Goal: Complete application form

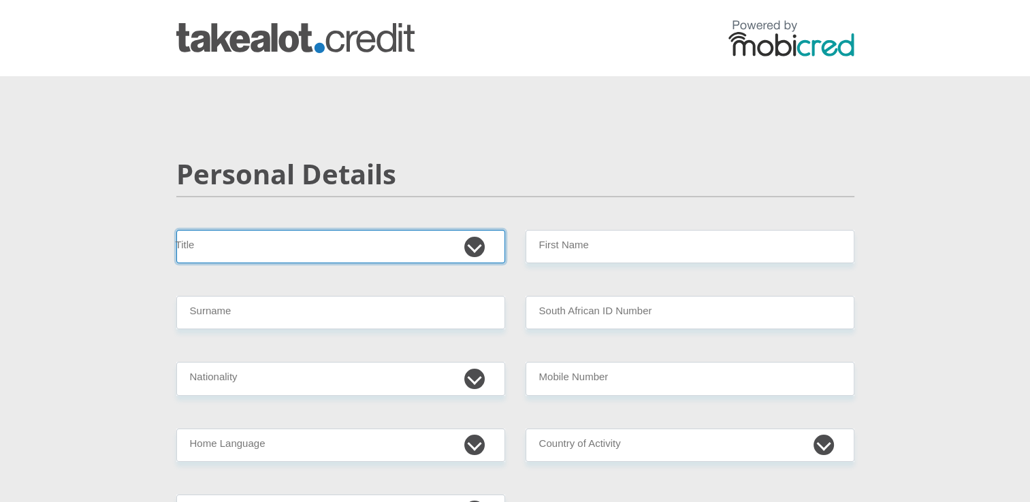
click at [480, 242] on select "Mr Ms Mrs Dr [PERSON_NAME]" at bounding box center [340, 246] width 329 height 33
select select "Ms"
click at [176, 230] on select "Mr Ms Mrs Dr [PERSON_NAME]" at bounding box center [340, 246] width 329 height 33
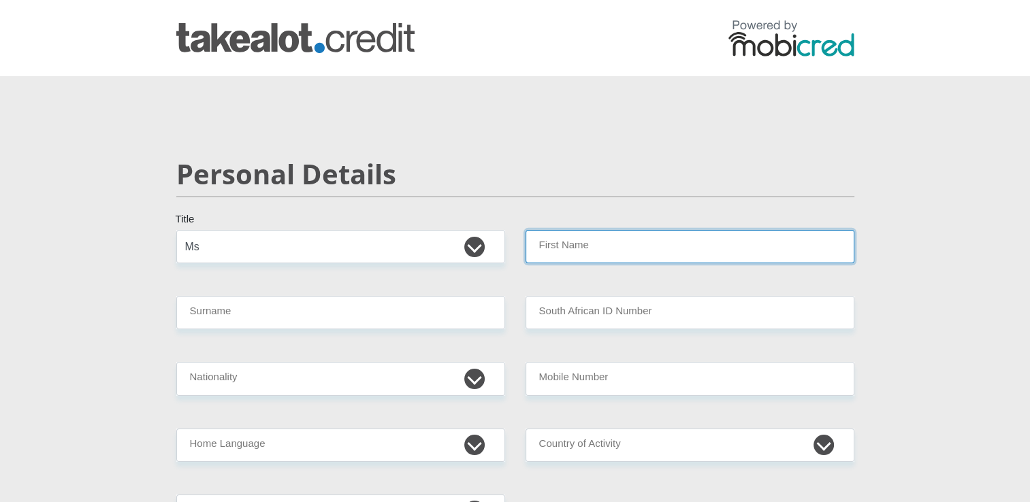
click at [602, 245] on input "First Name" at bounding box center [690, 246] width 329 height 33
type input "Hendriette"
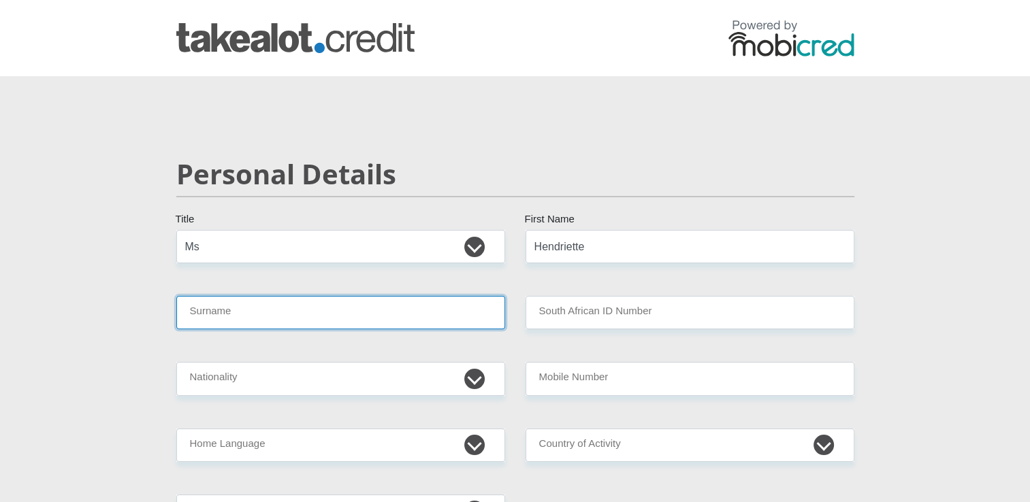
type input "Breytenbach"
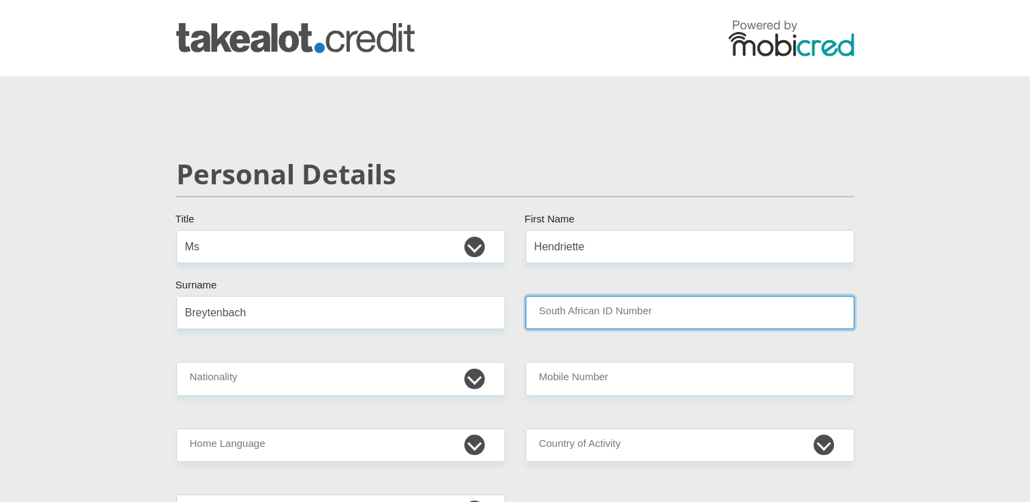
type input "Agrimech SA PTY LTD"
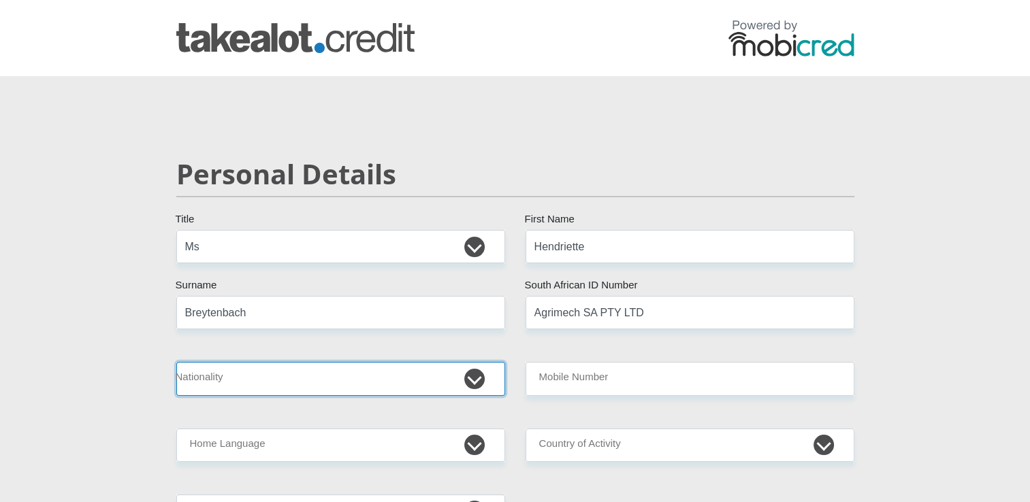
select select "ZAF"
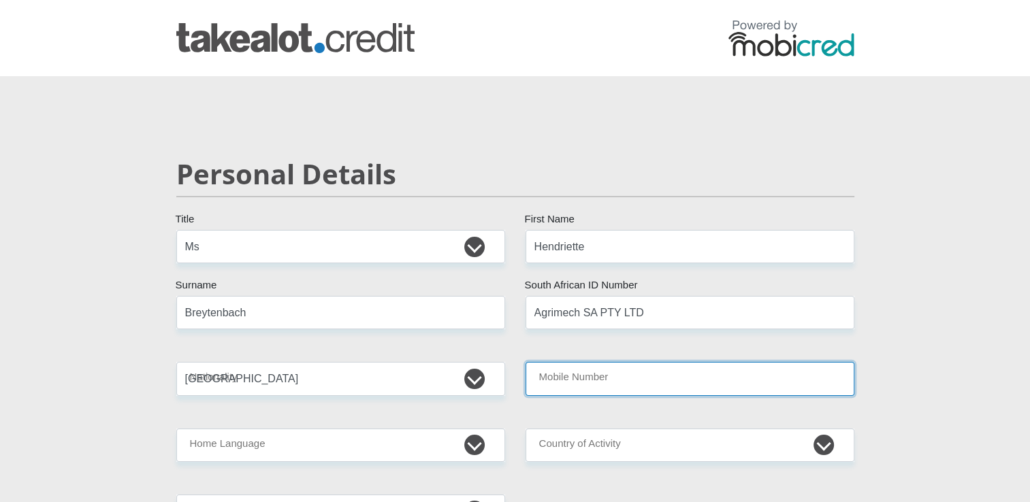
type input "0798743776"
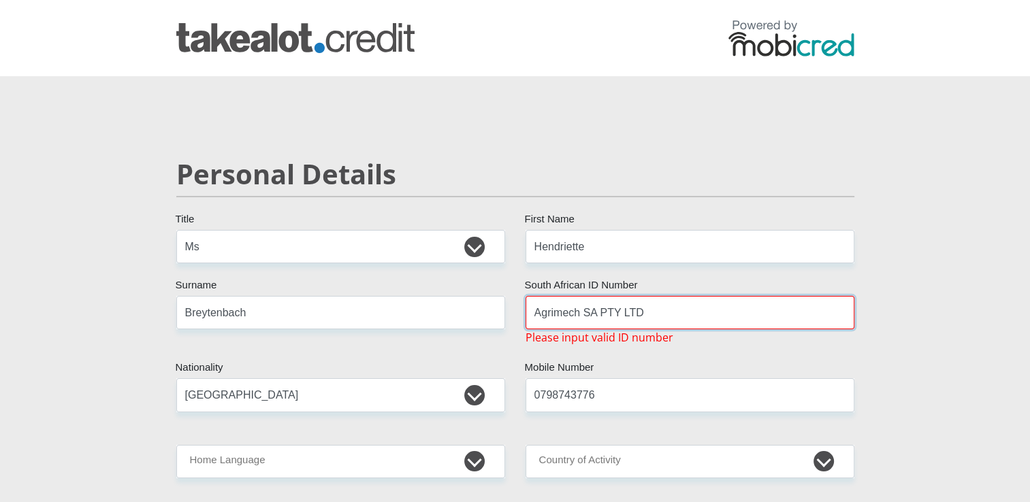
click at [656, 312] on input "Agrimech SA PTY LTD" at bounding box center [690, 312] width 329 height 33
type input "A"
type input "9711050282089"
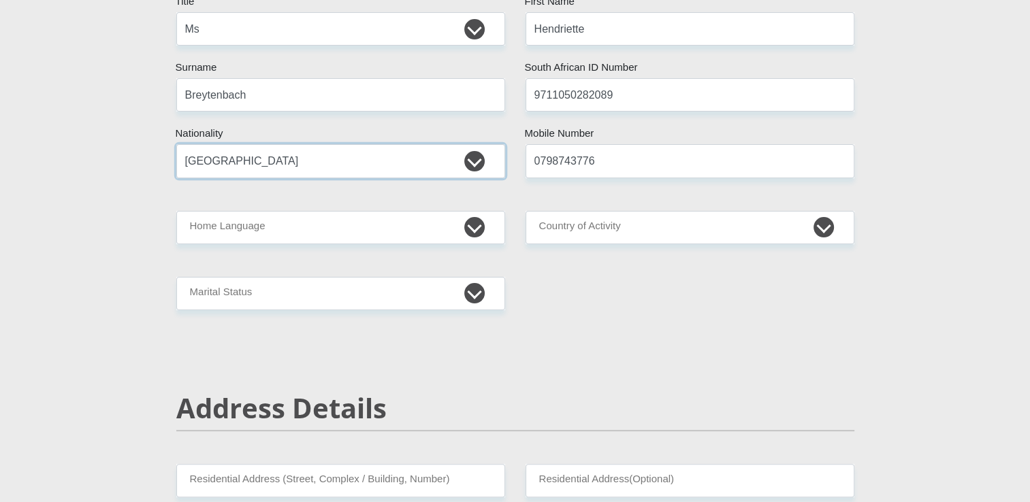
scroll to position [167, 0]
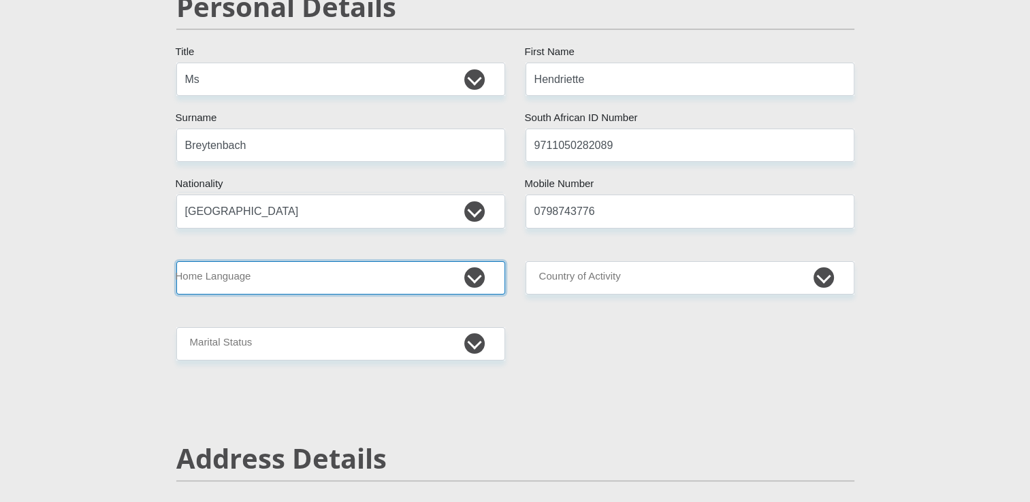
click at [458, 277] on select "Afrikaans English Sepedi South Ndebele Southern Sotho Swati Tsonga Tswana Venda…" at bounding box center [340, 277] width 329 height 33
select select "afr"
click at [176, 261] on select "Afrikaans English Sepedi South Ndebele Southern Sotho Swati Tsonga Tswana Venda…" at bounding box center [340, 277] width 329 height 33
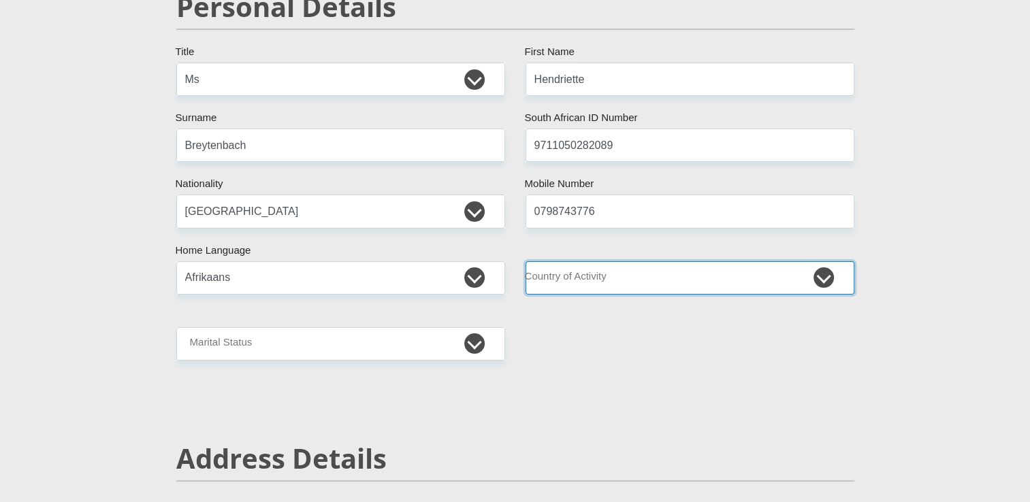
click at [600, 273] on select "South Africa Afghanistan Aland Islands Albania Algeria America Samoa American V…" at bounding box center [690, 277] width 329 height 33
select select "ZAF"
click at [526, 261] on select "South Africa Afghanistan Aland Islands Albania Algeria America Samoa American V…" at bounding box center [690, 277] width 329 height 33
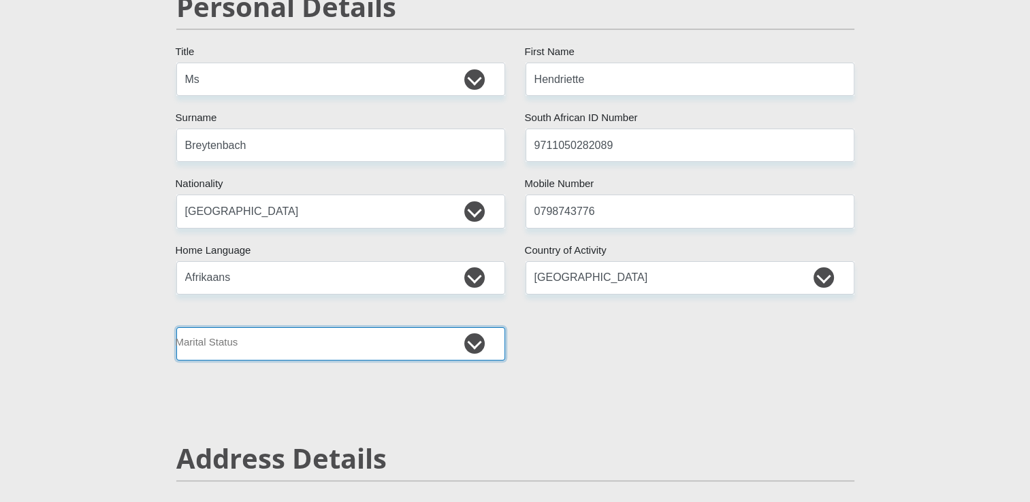
click at [313, 347] on select "Married ANC Single Divorced Widowed Married COP or Customary Law" at bounding box center [340, 344] width 329 height 33
click at [176, 328] on select "Married ANC Single Divorced Widowed Married COP or Customary Law" at bounding box center [340, 344] width 329 height 33
click at [278, 342] on select "Married ANC Single Divorced Widowed Married COP or Customary Law" at bounding box center [340, 344] width 329 height 33
select select "2"
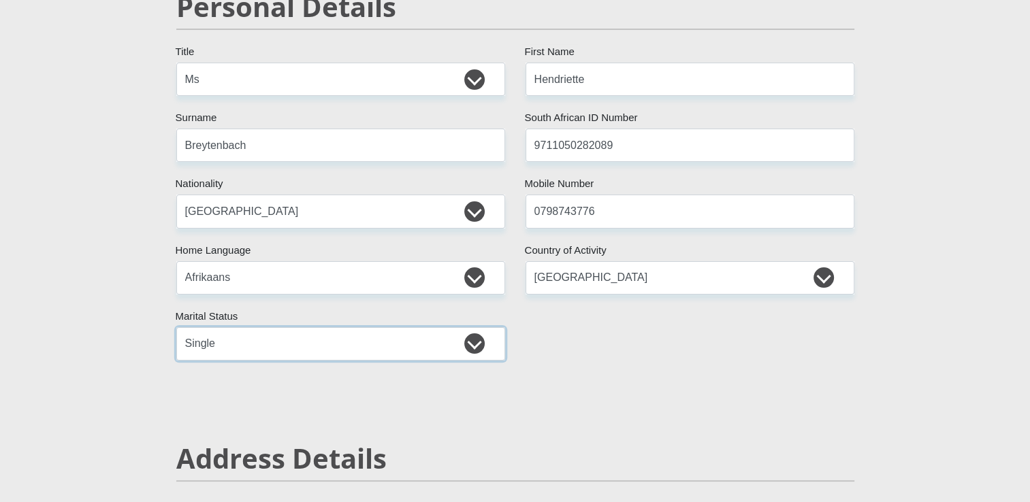
click at [176, 328] on select "Married ANC Single Divorced Widowed Married COP or Customary Law" at bounding box center [340, 344] width 329 height 33
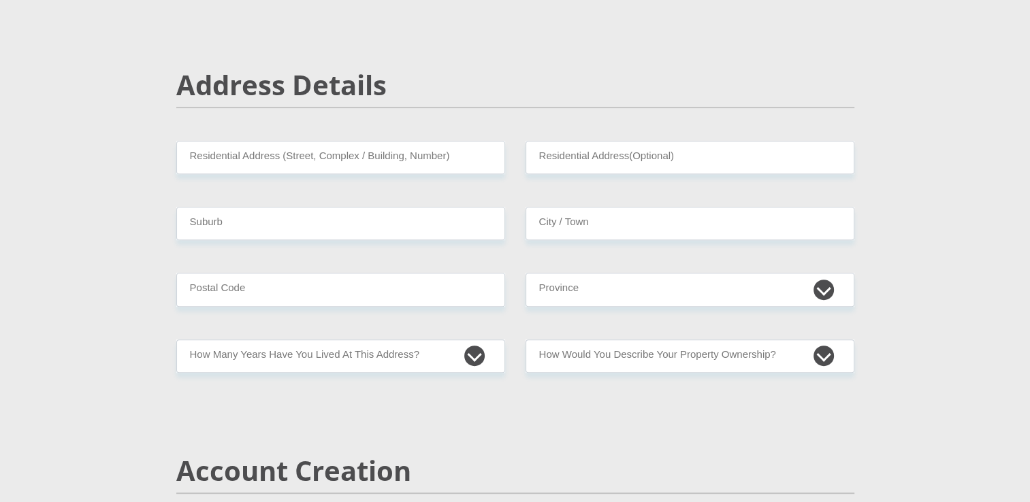
scroll to position [568, 0]
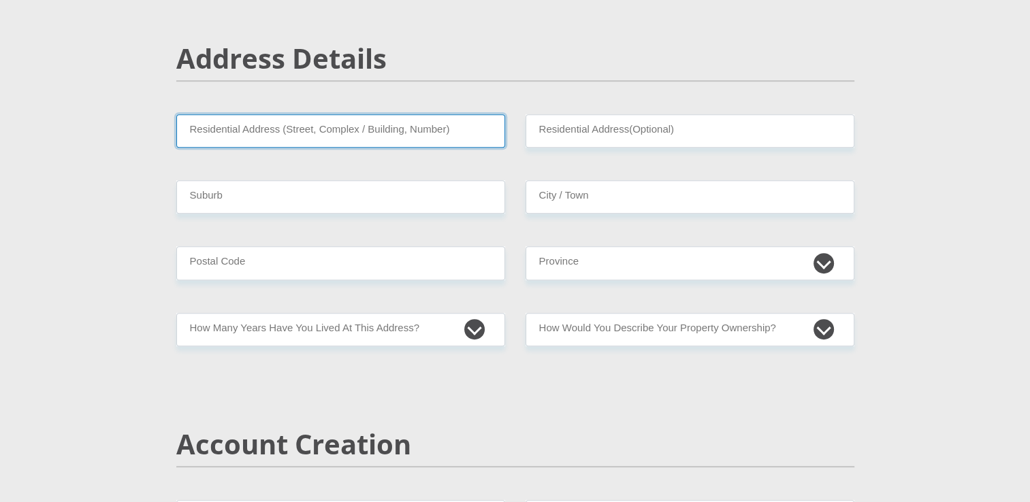
click at [357, 131] on input "Residential Address (Street, Complex / Building, Number)" at bounding box center [340, 130] width 329 height 33
type input "92 West street"
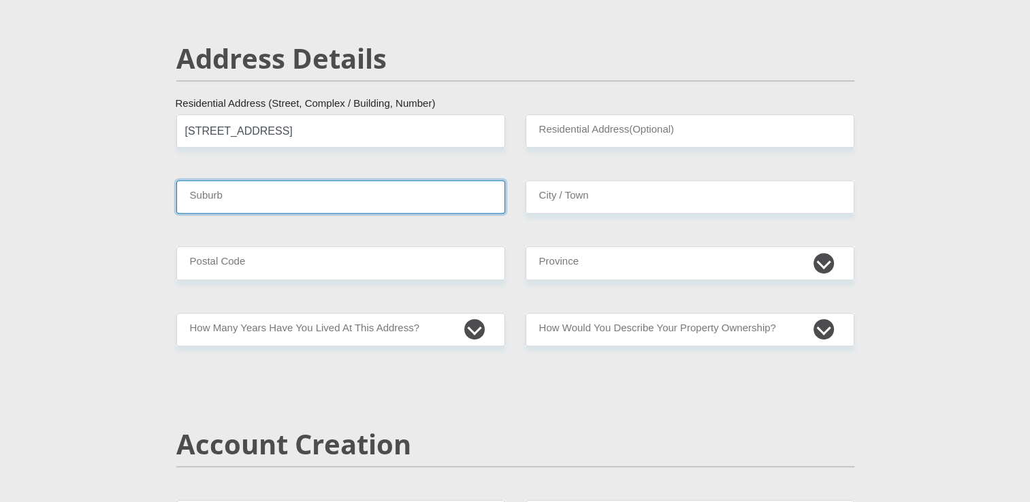
type input "Balfour"
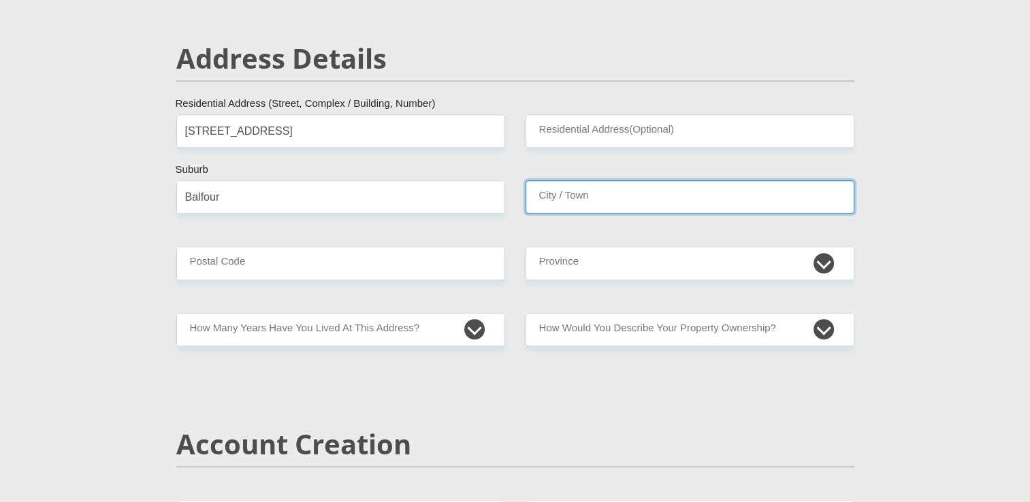
type input "Balfour"
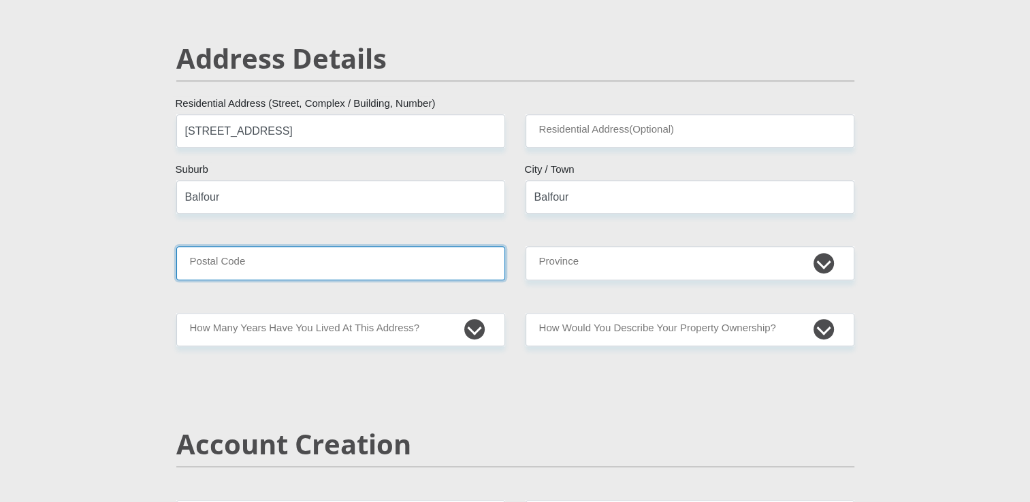
type input "2410"
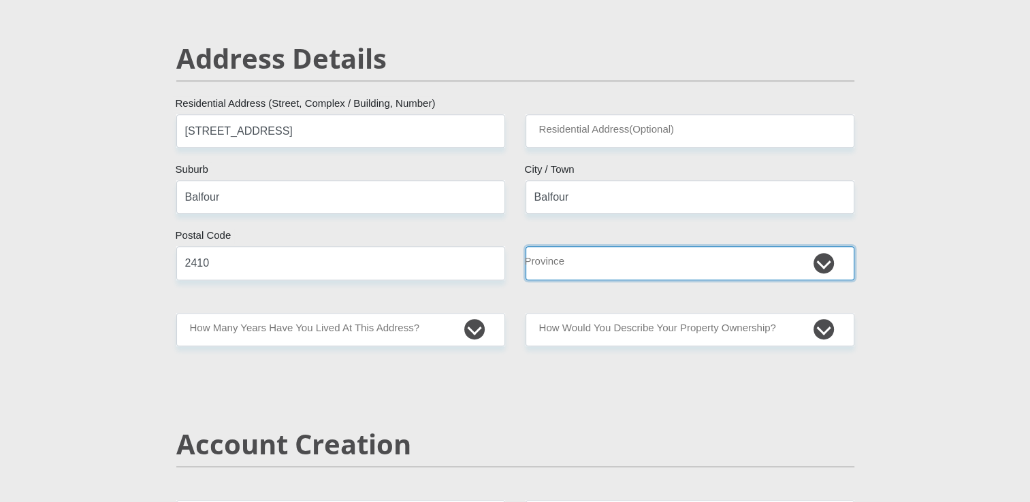
select select "Mpumalanga"
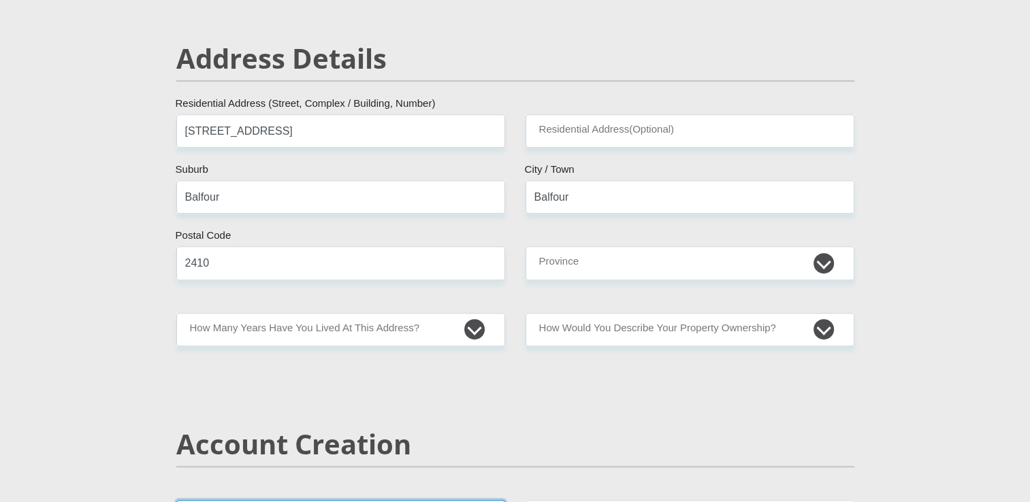
type input "hcbreytenbach@gmail.com"
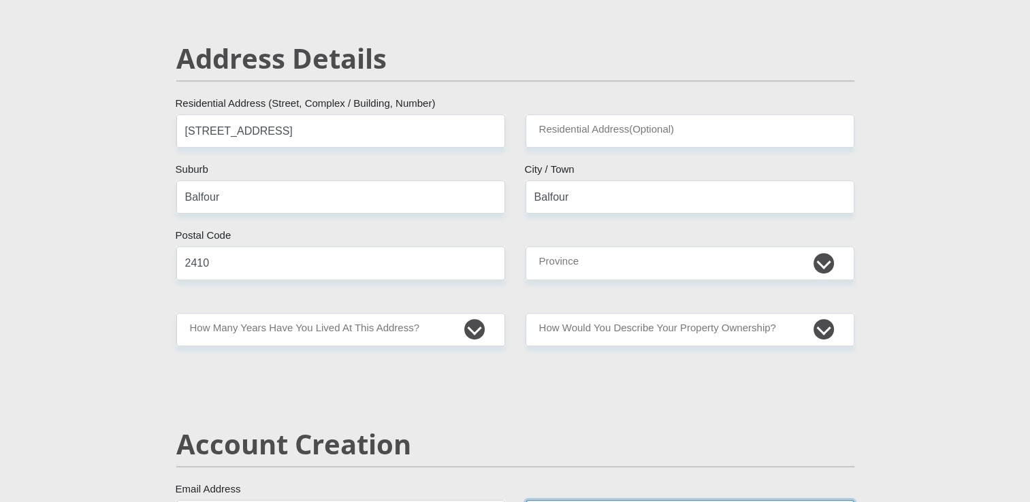
type input "hcbreytenbach@gmail.com"
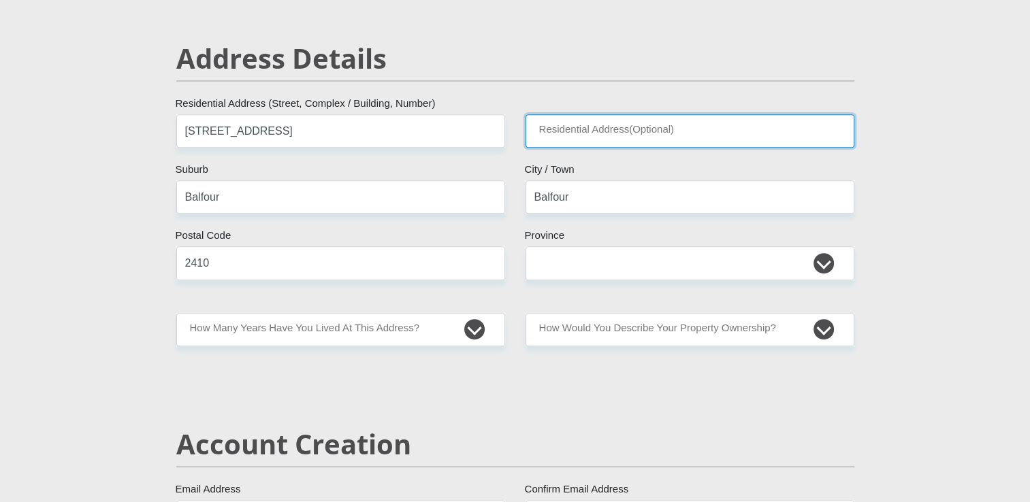
click at [554, 123] on input "Residential Address(Optional)" at bounding box center [690, 130] width 329 height 33
type input "Agrimech SA PTY LTD"
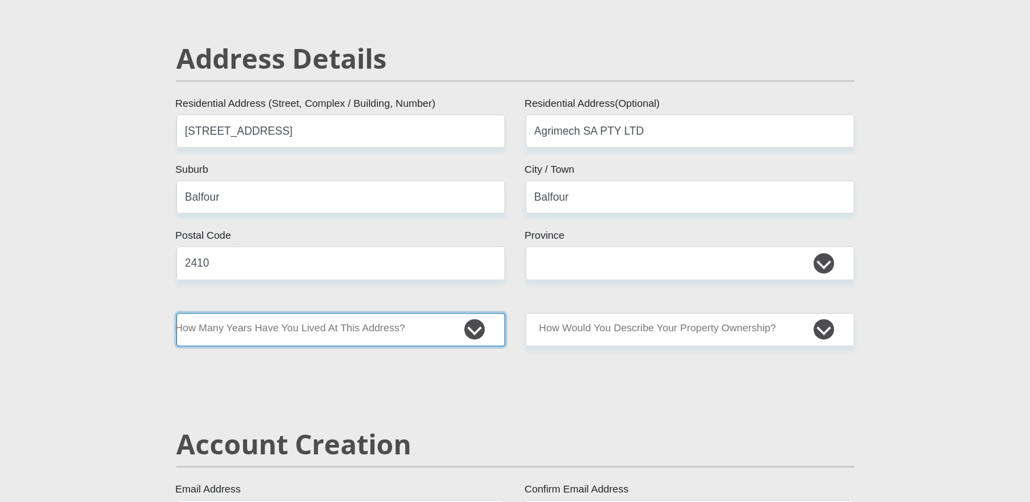
click at [475, 331] on select "less than 1 year 1-3 years 3-5 years 5+ years" at bounding box center [340, 329] width 329 height 33
select select "5"
click at [176, 313] on select "less than 1 year 1-3 years 3-5 years 5+ years" at bounding box center [340, 329] width 329 height 33
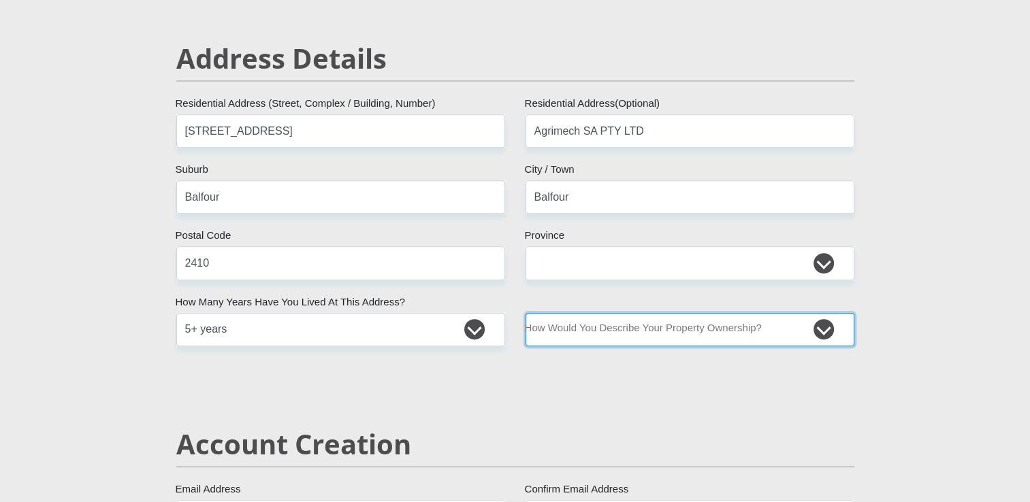
click at [674, 316] on select "Owned Rented Family Owned Company Dwelling" at bounding box center [690, 329] width 329 height 33
select select "Owned"
click at [526, 313] on select "Owned Rented Family Owned Company Dwelling" at bounding box center [690, 329] width 329 height 33
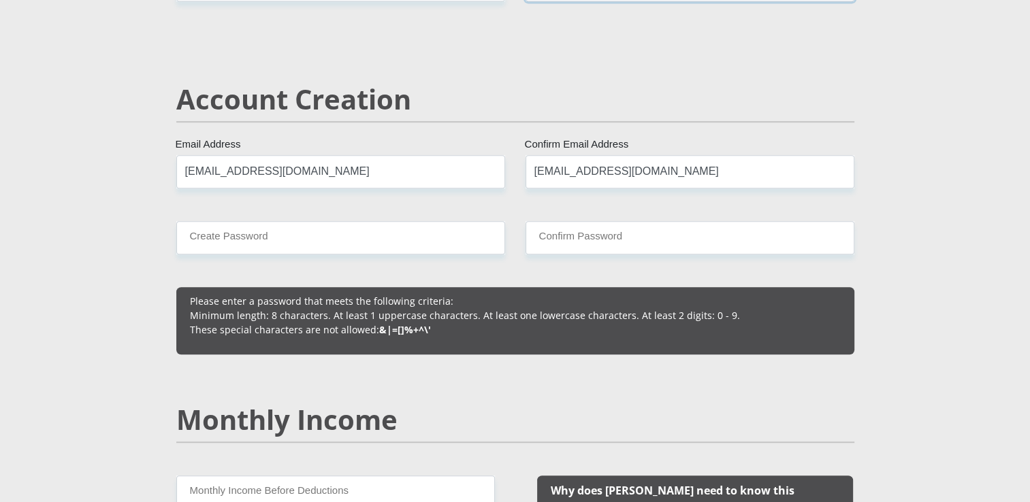
scroll to position [922, 0]
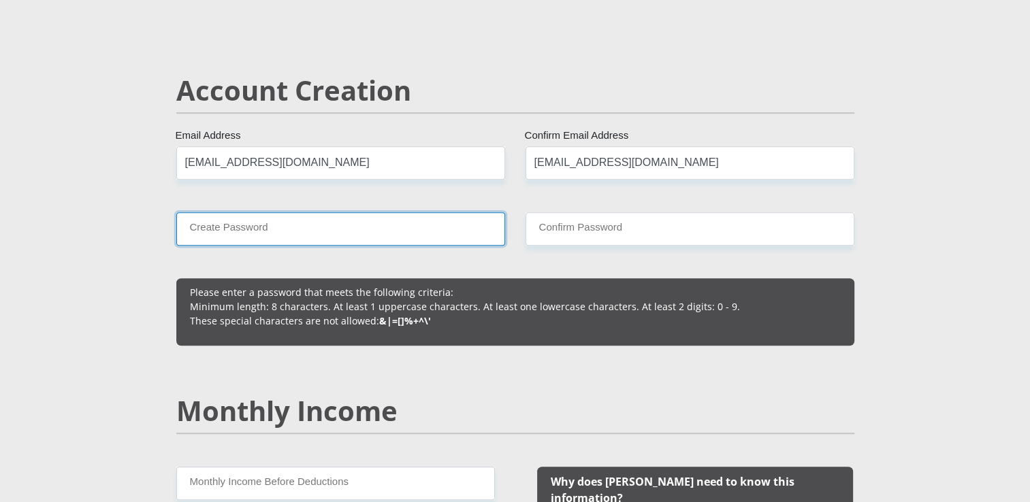
click at [254, 221] on input "Create Password" at bounding box center [340, 228] width 329 height 33
type input "Riaantjie1991"
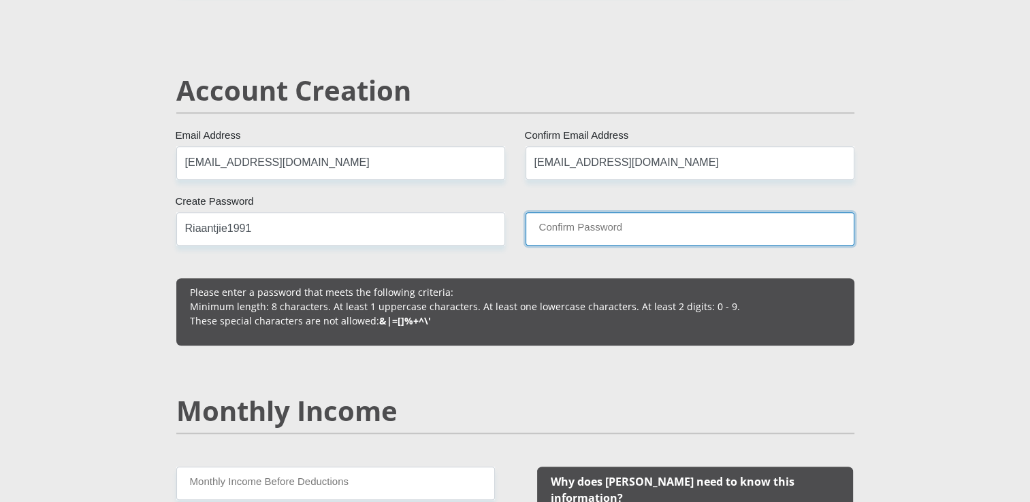
click at [549, 241] on input "Confirm Password" at bounding box center [690, 228] width 329 height 33
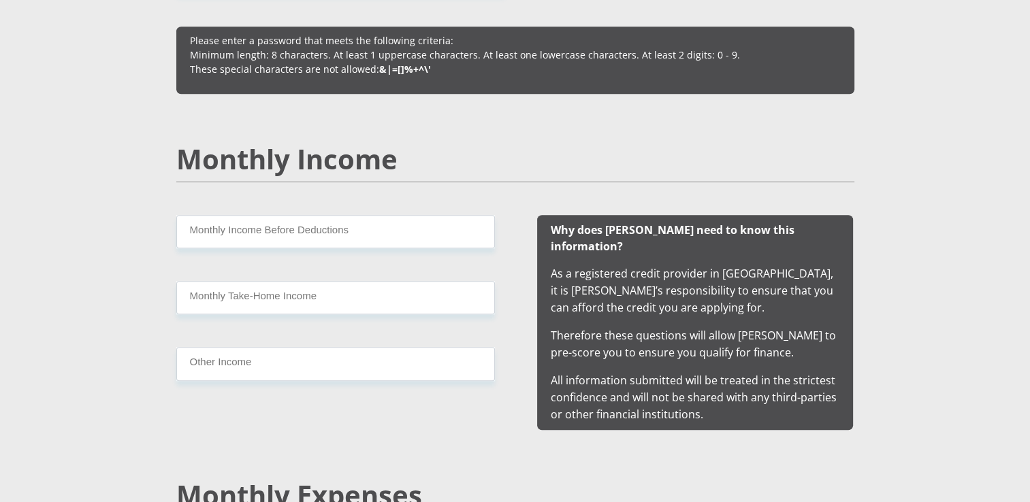
scroll to position [1194, 0]
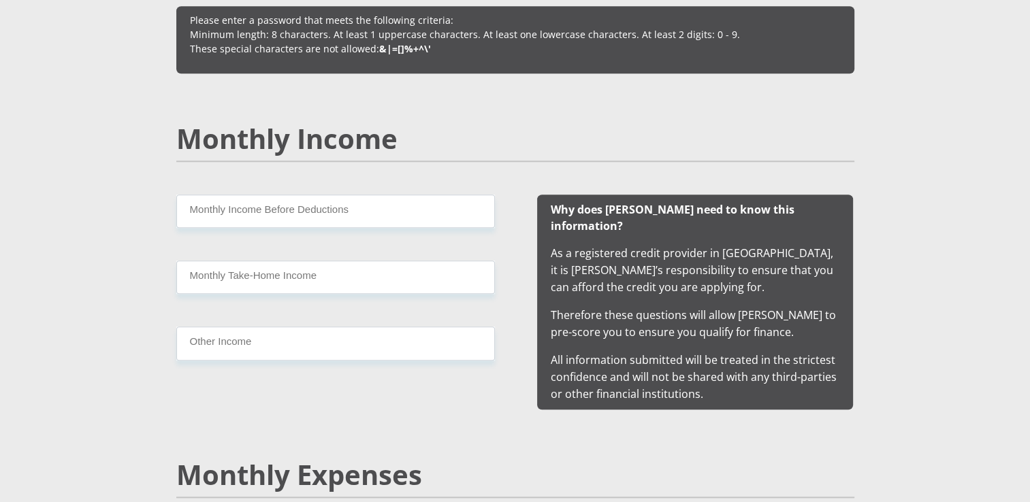
type input "Riaantjie1991"
click at [270, 216] on input "Monthly Income Before Deductions" at bounding box center [335, 211] width 319 height 33
type input "25000"
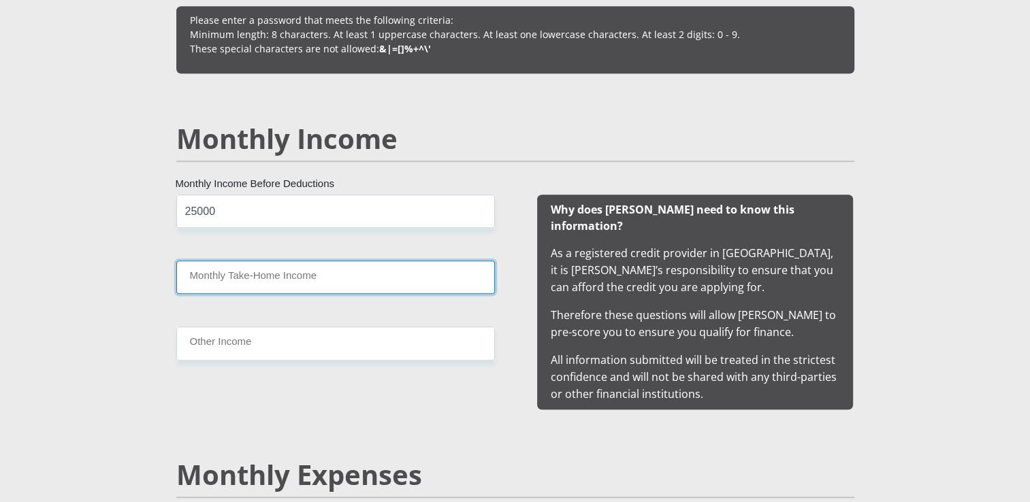
click at [262, 281] on input "Monthly Take-Home Income" at bounding box center [335, 277] width 319 height 33
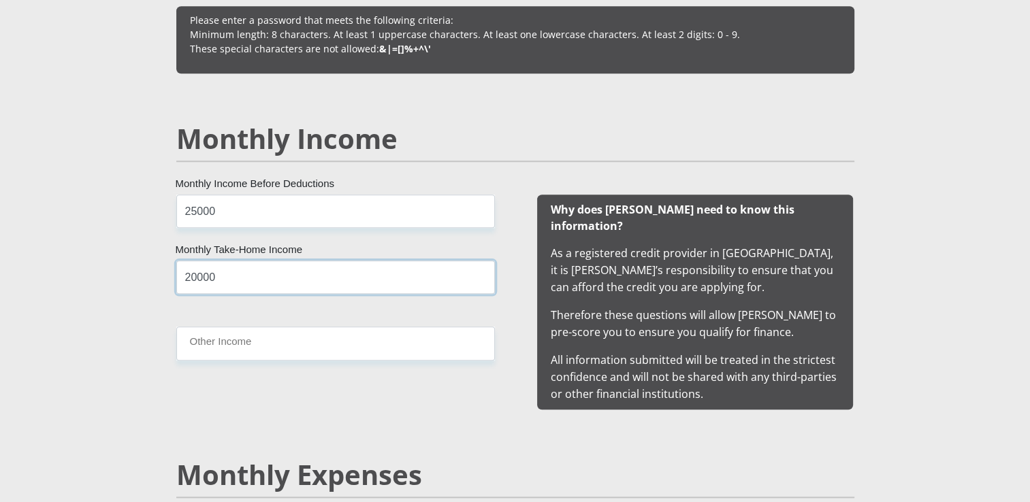
type input "20000"
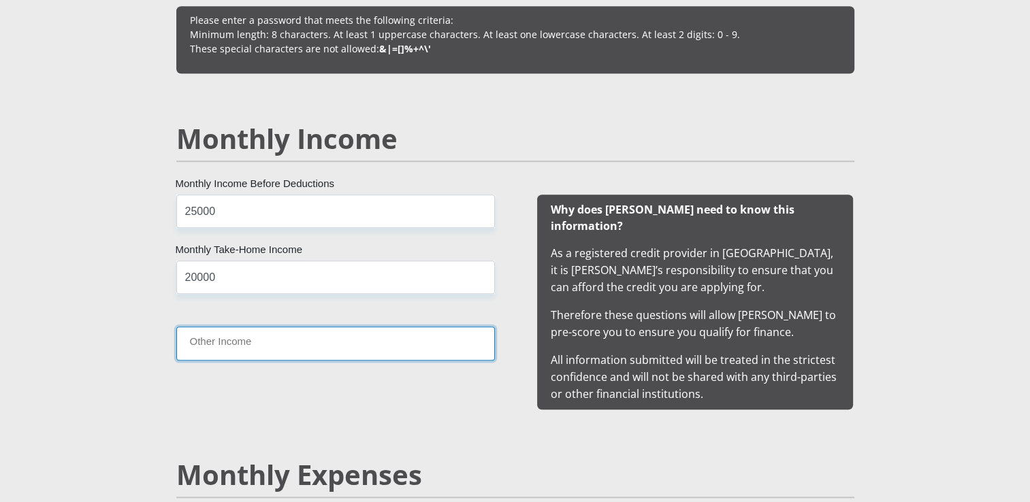
click at [256, 350] on input "Other Income" at bounding box center [335, 343] width 319 height 33
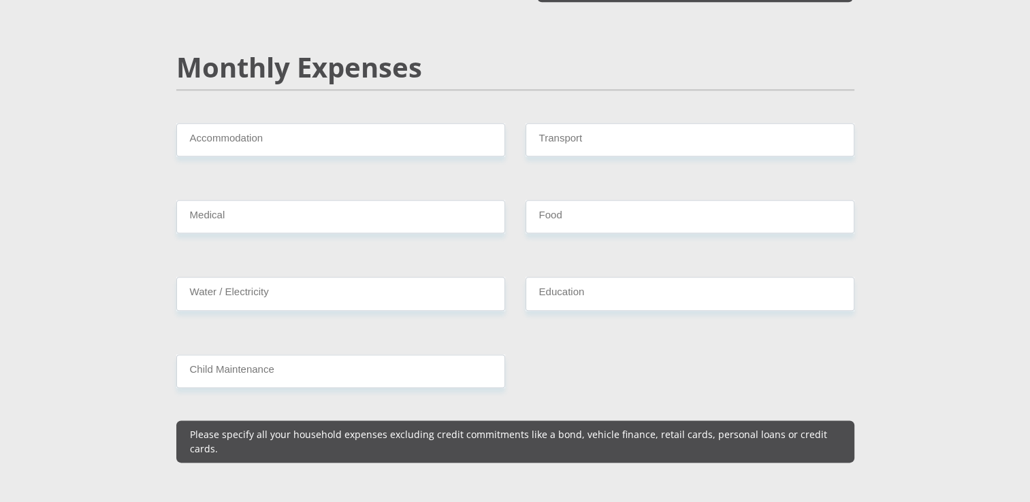
scroll to position [1603, 0]
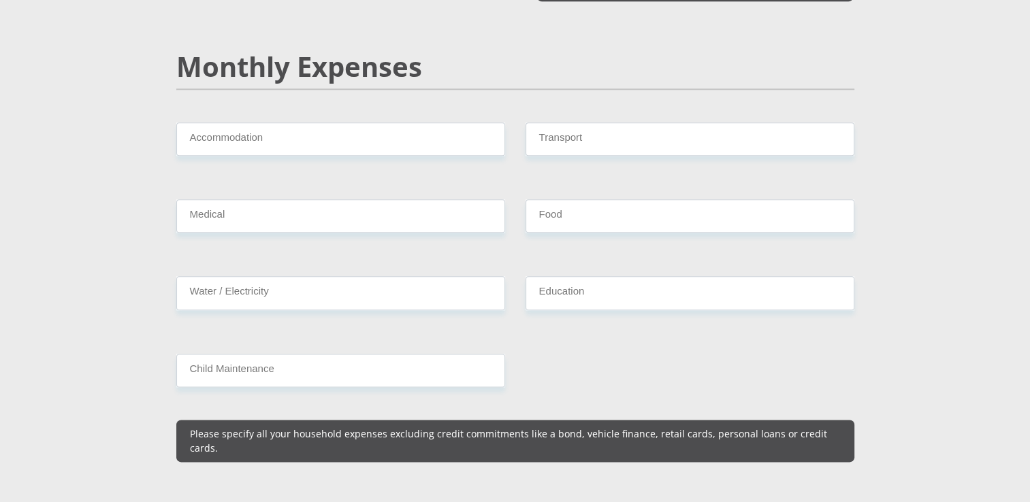
type input "3000"
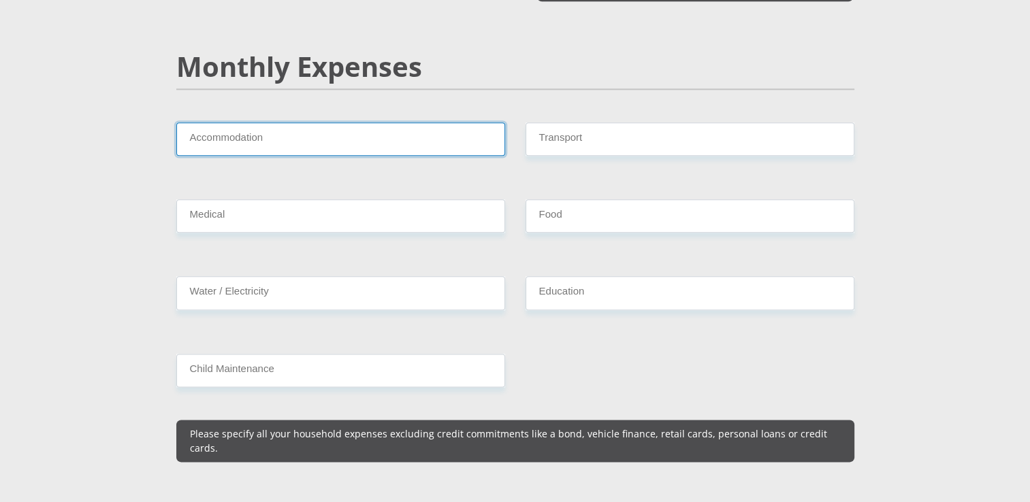
click at [260, 125] on input "Accommodation" at bounding box center [340, 139] width 329 height 33
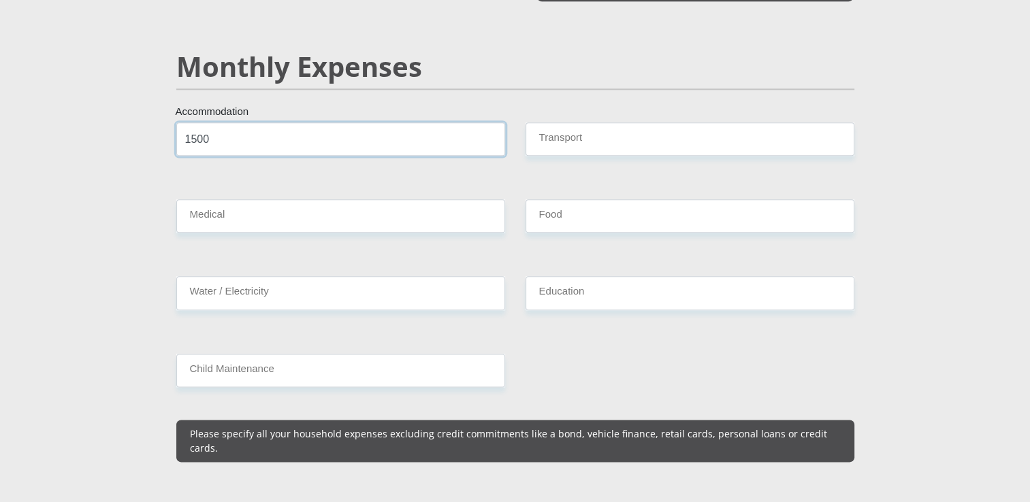
type input "1500"
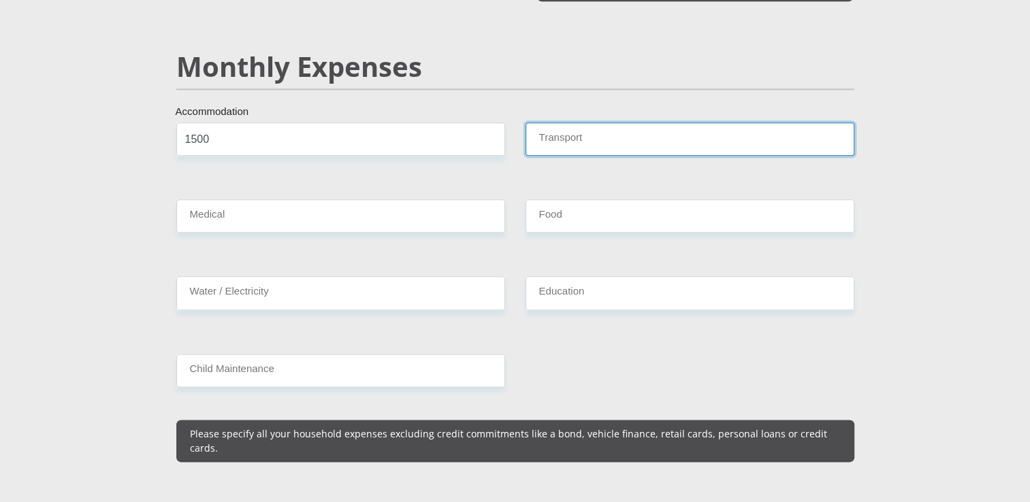
click at [547, 131] on input "Transport" at bounding box center [690, 139] width 329 height 33
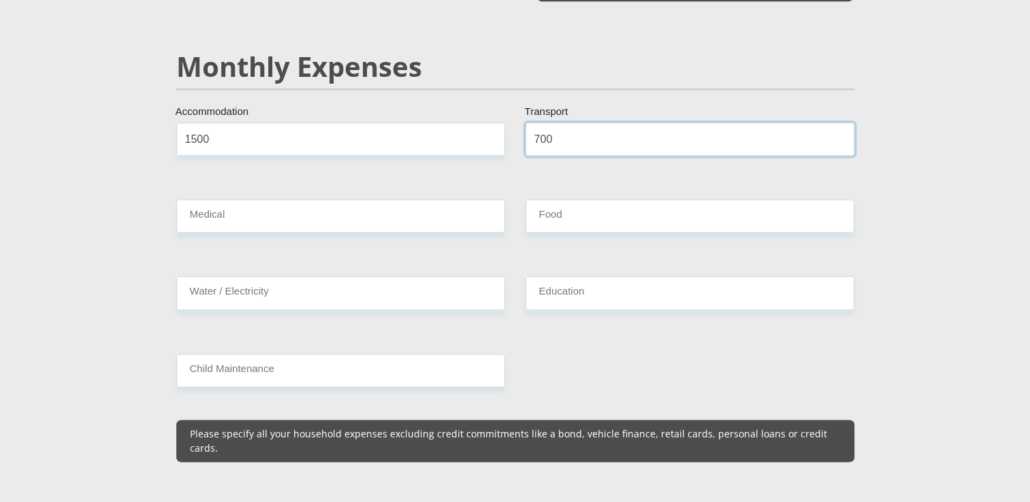
type input "700"
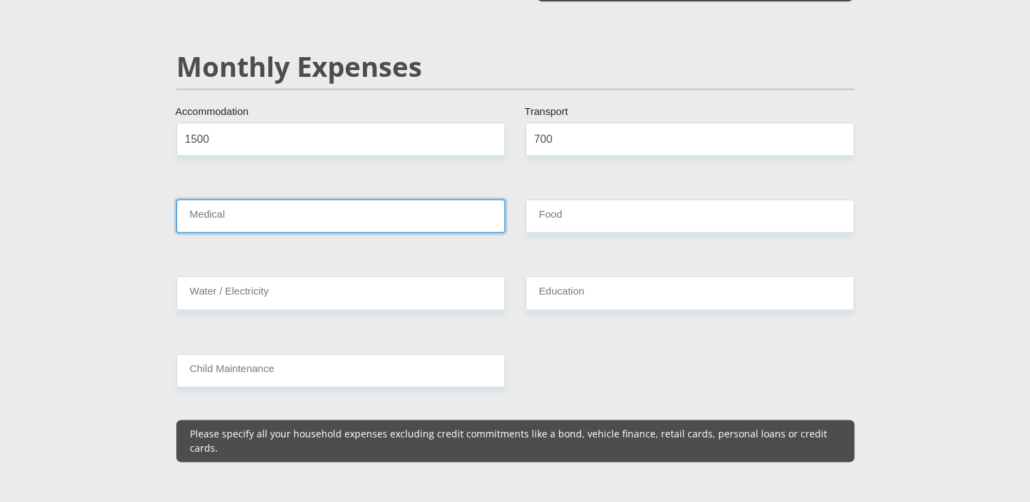
click at [395, 199] on input "Medical" at bounding box center [340, 215] width 329 height 33
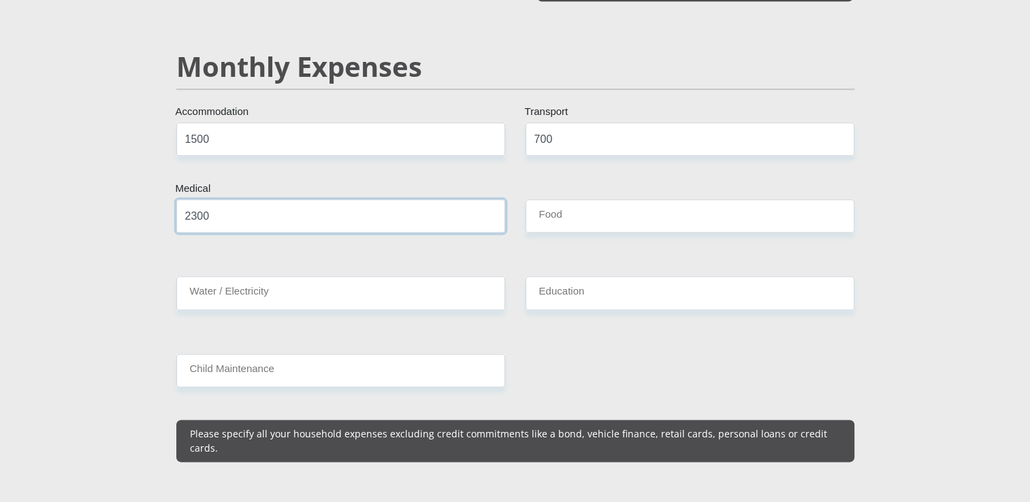
type input "2300"
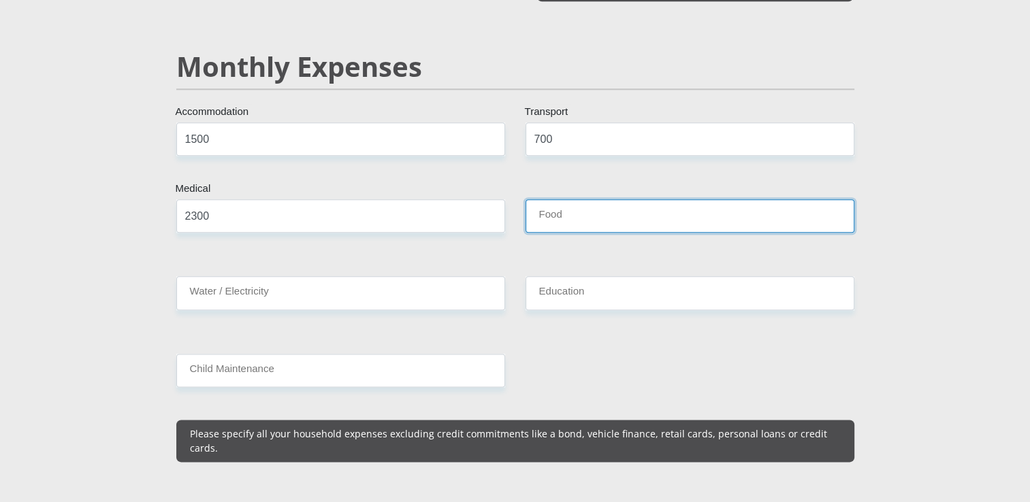
click at [629, 199] on input "Food" at bounding box center [690, 215] width 329 height 33
type input "500"
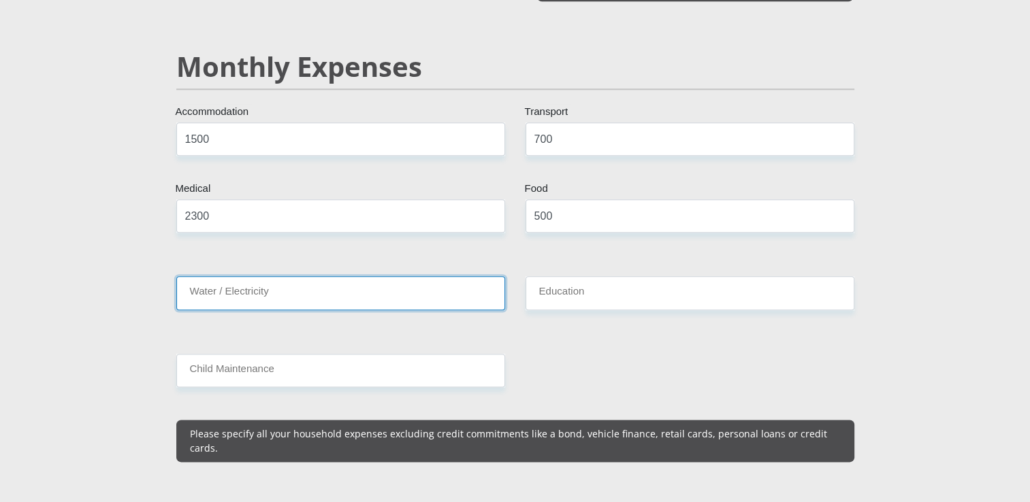
click at [327, 278] on input "Water / Electricity" at bounding box center [340, 292] width 329 height 33
type input "1"
type input "0"
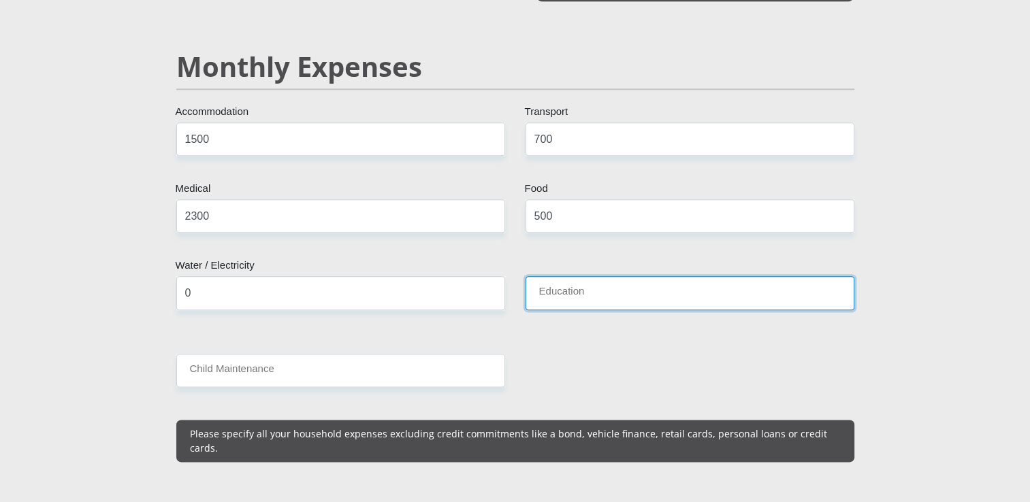
click at [546, 276] on input "Education" at bounding box center [690, 292] width 329 height 33
type input "0"
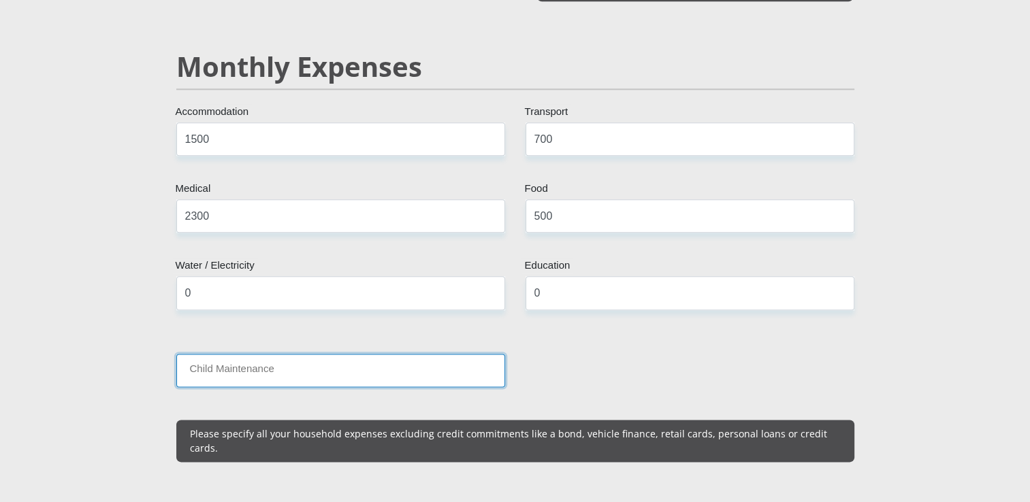
click at [330, 354] on input "Child Maintenance" at bounding box center [340, 370] width 329 height 33
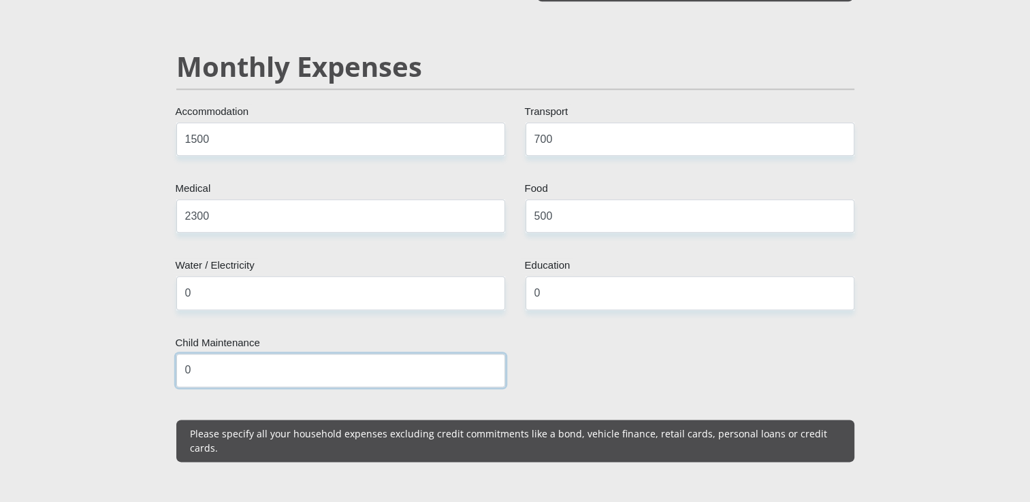
type input "0"
click at [618, 129] on input "700" at bounding box center [690, 139] width 329 height 33
type input "7"
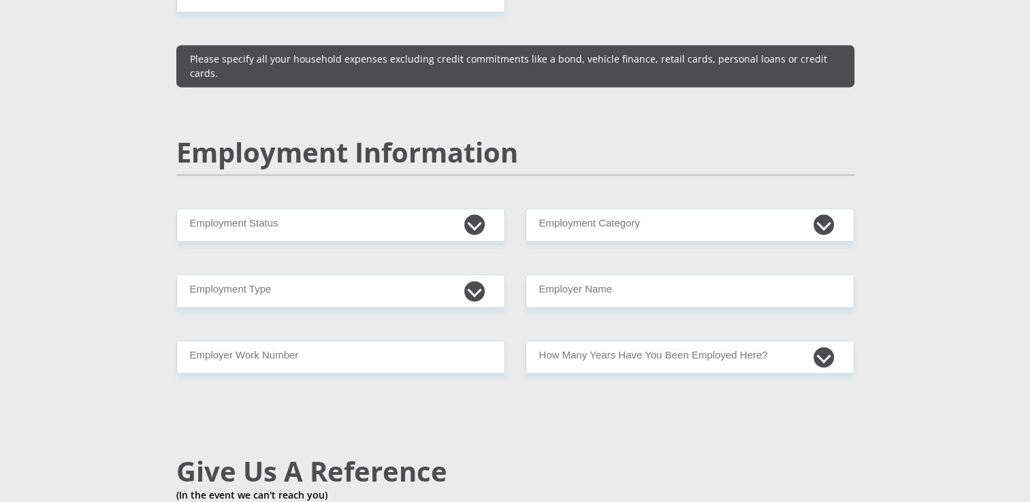
scroll to position [1984, 0]
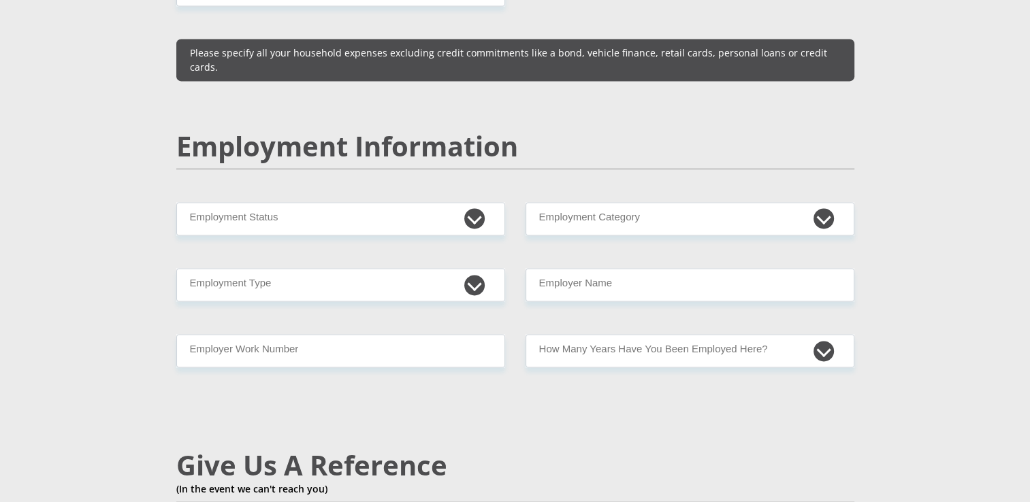
type input "6000"
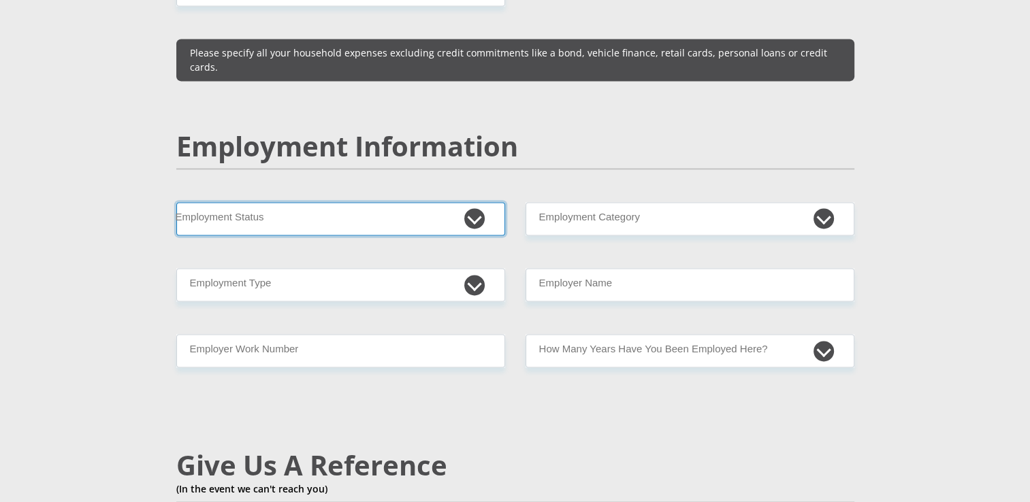
click at [473, 202] on select "Permanent/Full-time Part-time/Casual Contract Worker Self-Employed Housewife Re…" at bounding box center [340, 218] width 329 height 33
select select "1"
click at [176, 202] on select "Permanent/Full-time Part-time/Casual Contract Worker Self-Employed Housewife Re…" at bounding box center [340, 218] width 329 height 33
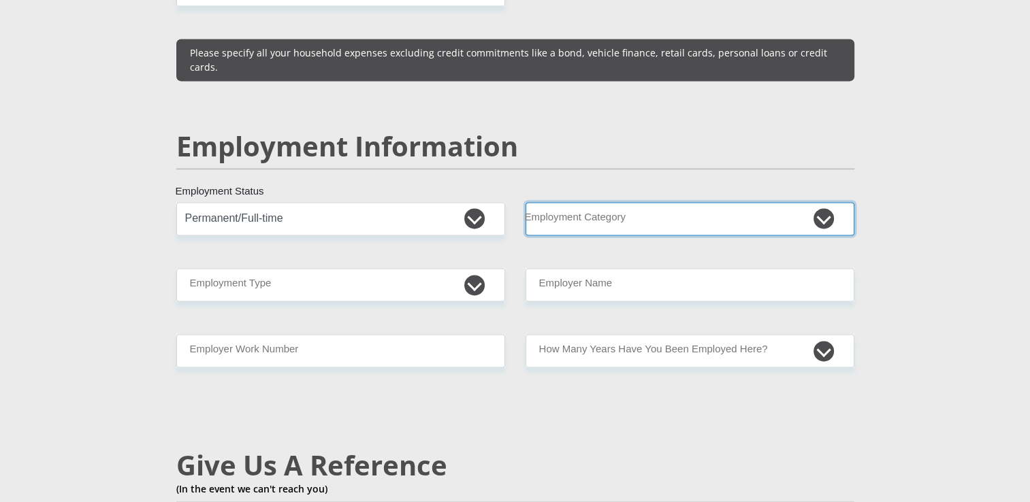
click at [697, 202] on select "AGRICULTURE ALCOHOL & TOBACCO CONSTRUCTION MATERIALS METALLURGY EQUIPMENT FOR R…" at bounding box center [690, 218] width 329 height 33
select select "2"
click at [526, 202] on select "AGRICULTURE ALCOHOL & TOBACCO CONSTRUCTION MATERIALS METALLURGY EQUIPMENT FOR R…" at bounding box center [690, 218] width 329 height 33
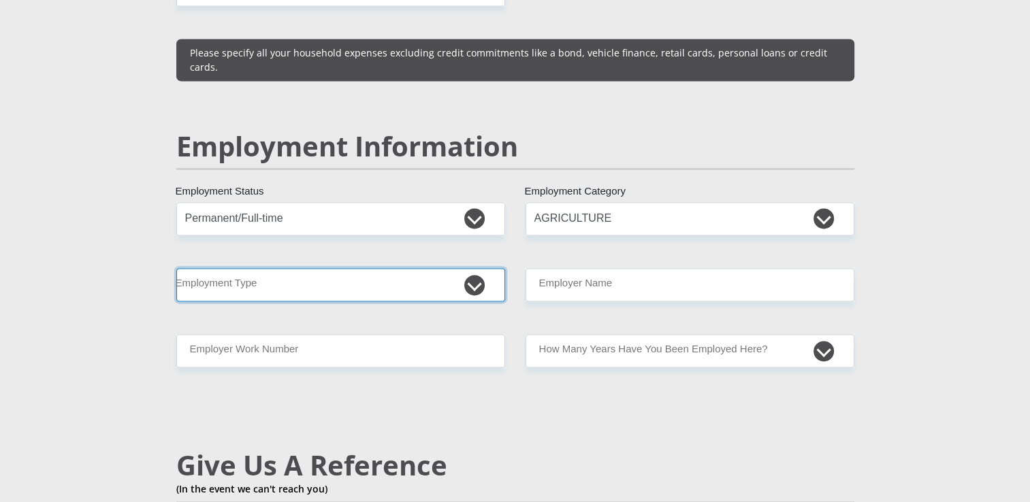
click at [461, 268] on select "College/Lecturer Craft Seller Creative Driver Executive Farmer Forces - Non Com…" at bounding box center [340, 284] width 329 height 33
select select "Manager"
click at [176, 268] on select "College/Lecturer Craft Seller Creative Driver Executive Farmer Forces - Non Com…" at bounding box center [340, 284] width 329 height 33
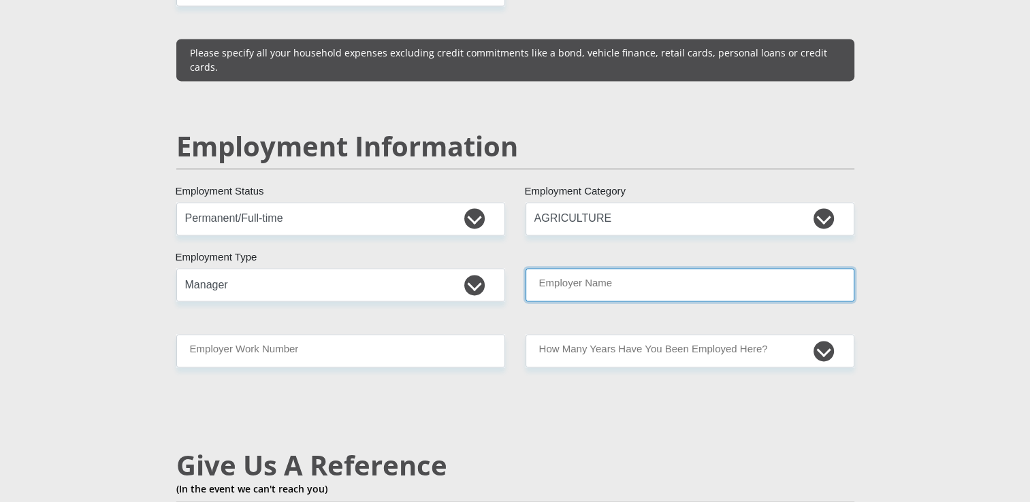
click at [656, 268] on input "Employer Name" at bounding box center [690, 284] width 329 height 33
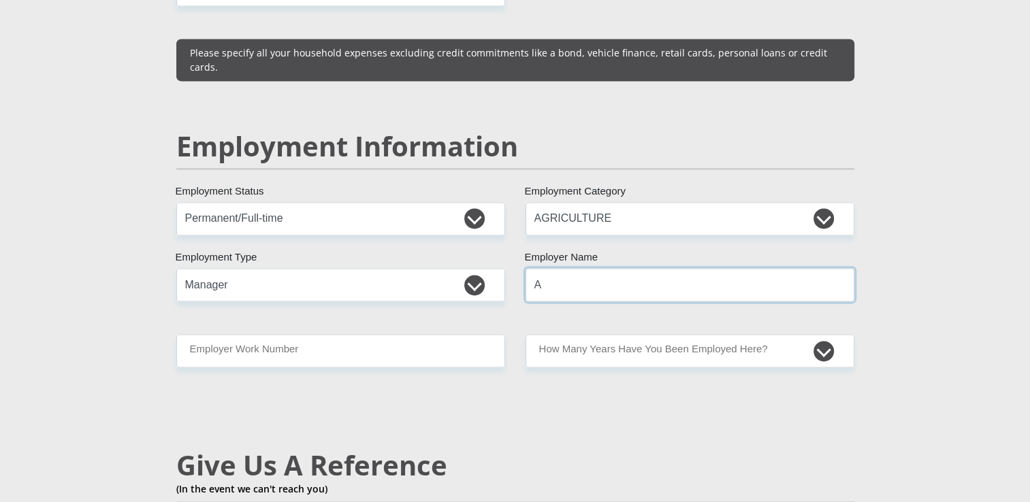
type input "AgrimechSAPTYLTD"
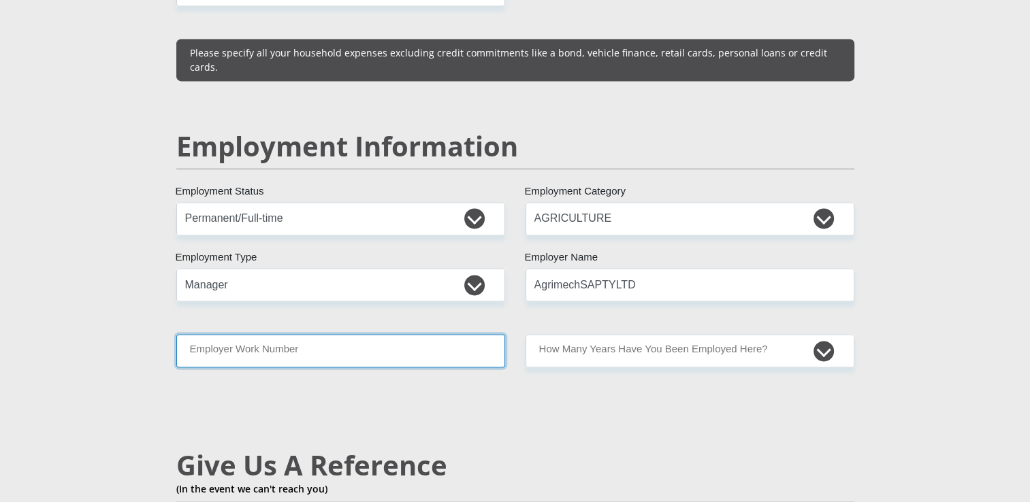
click at [392, 334] on input "Employer Work Number" at bounding box center [340, 350] width 329 height 33
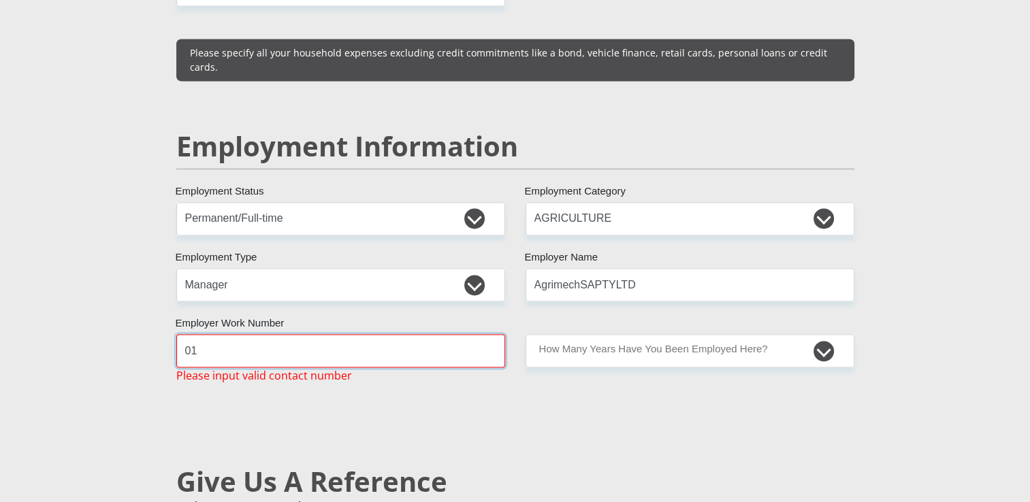
type input "0"
click at [392, 334] on input "07" at bounding box center [340, 350] width 329 height 33
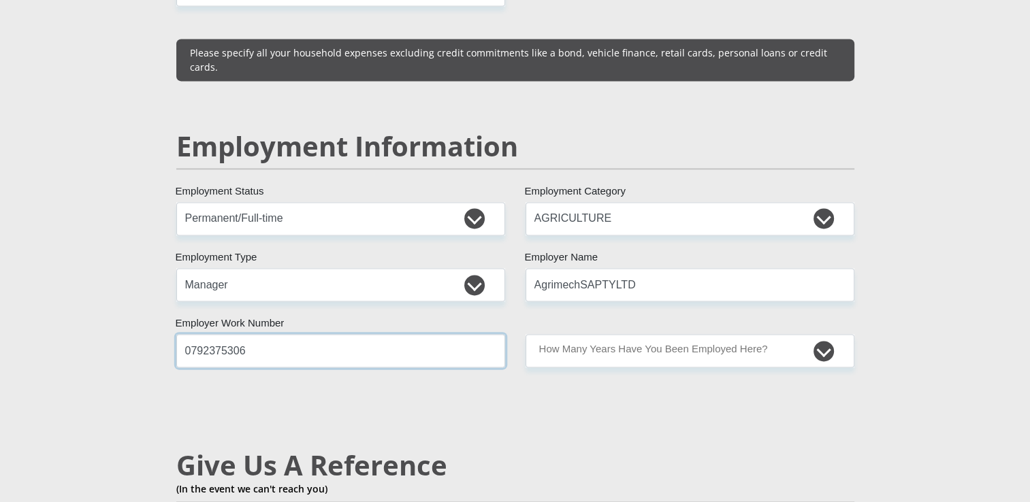
type input "0792375306"
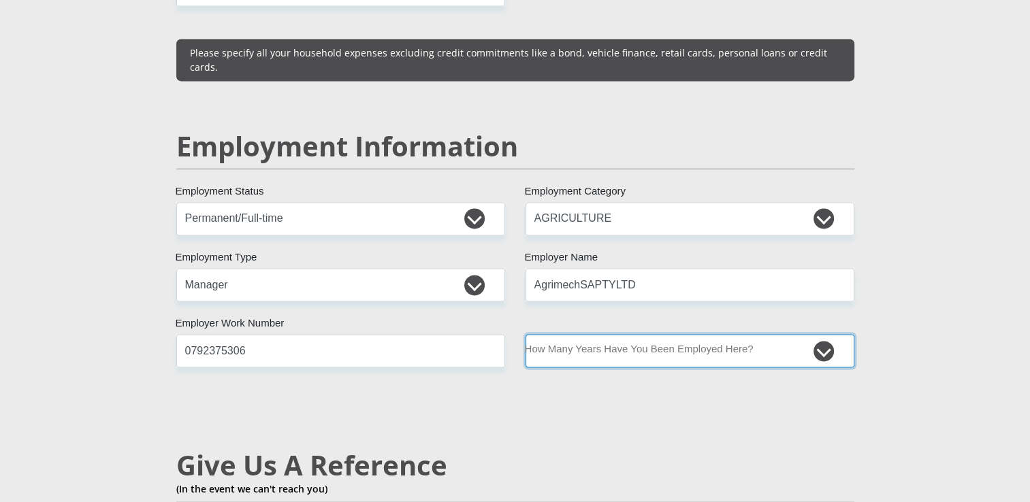
click at [607, 334] on select "less than 1 year 1-3 years 3-5 years 5+ years" at bounding box center [690, 350] width 329 height 33
select select "60"
click at [526, 334] on select "less than 1 year 1-3 years 3-5 years 5+ years" at bounding box center [690, 350] width 329 height 33
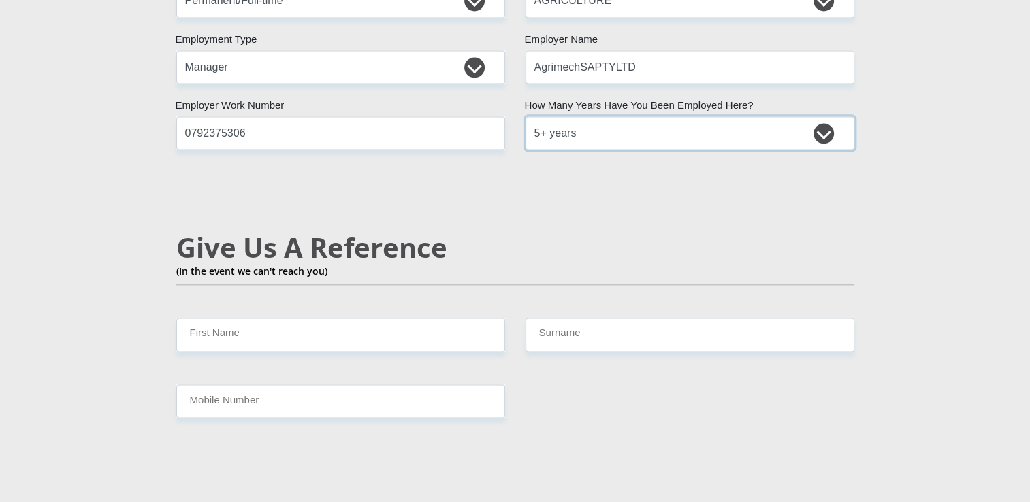
scroll to position [2311, 0]
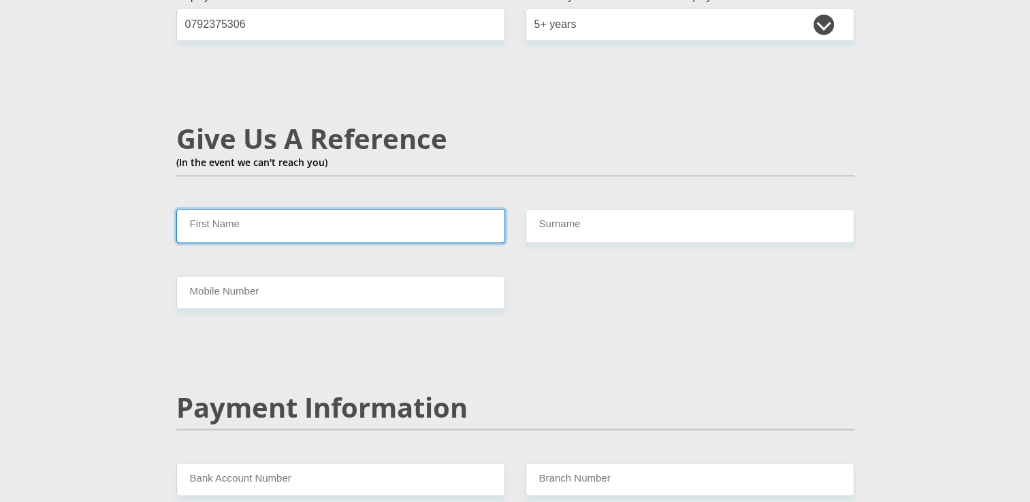
click at [298, 209] on input "First Name" at bounding box center [340, 225] width 329 height 33
type input "Hendriette"
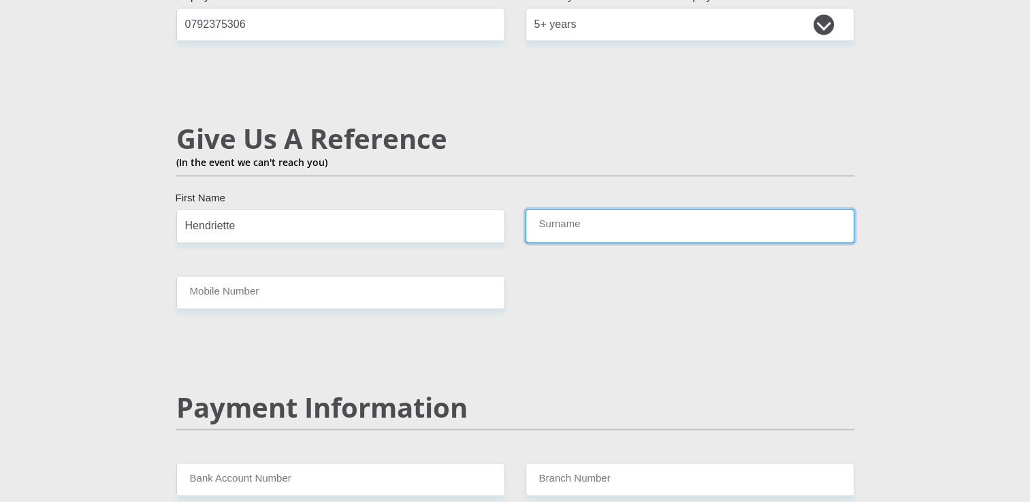
type input "Breytenbach"
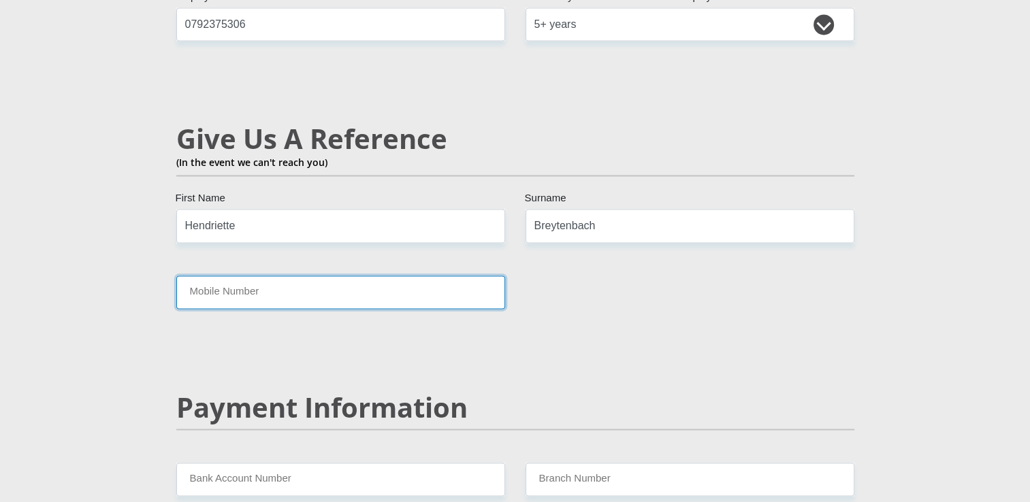
click at [294, 276] on input "Mobile Number" at bounding box center [340, 292] width 329 height 33
type input "0798743776"
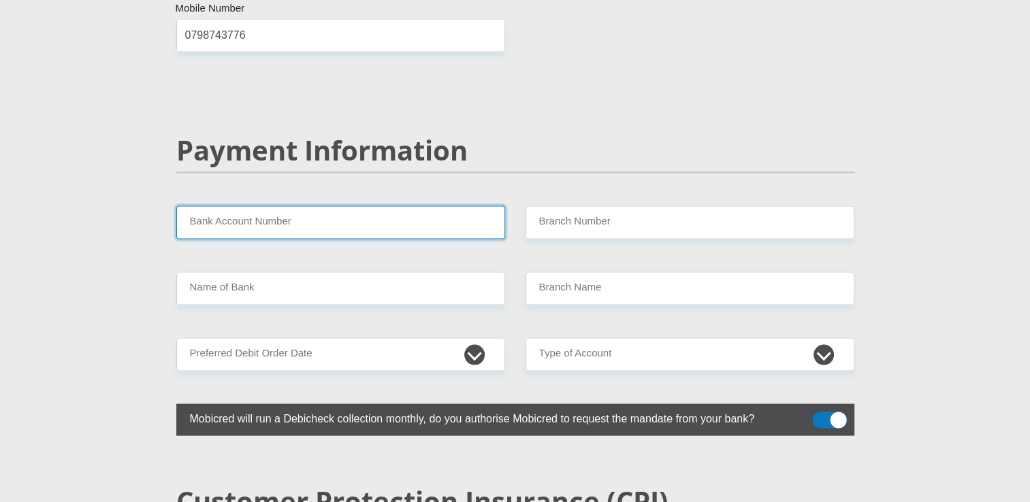
scroll to position [2583, 0]
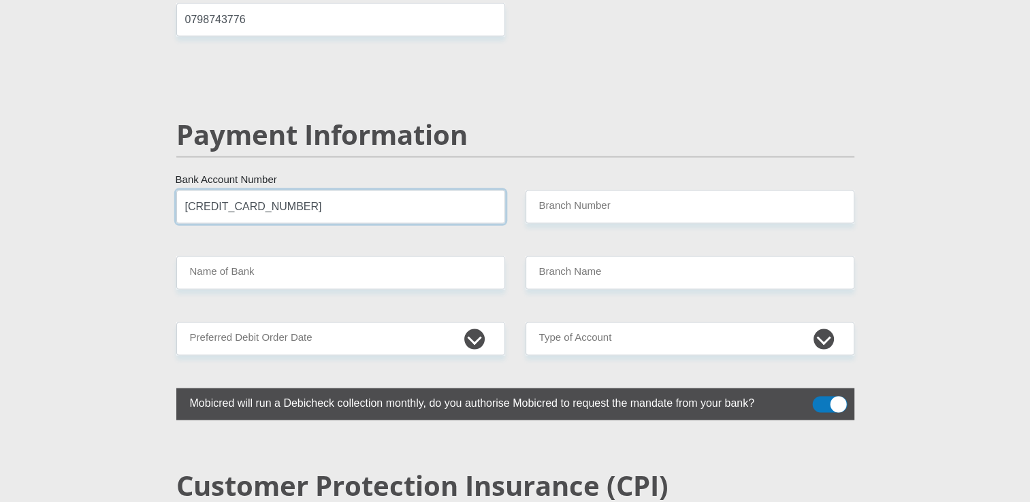
type input "4483860077917800"
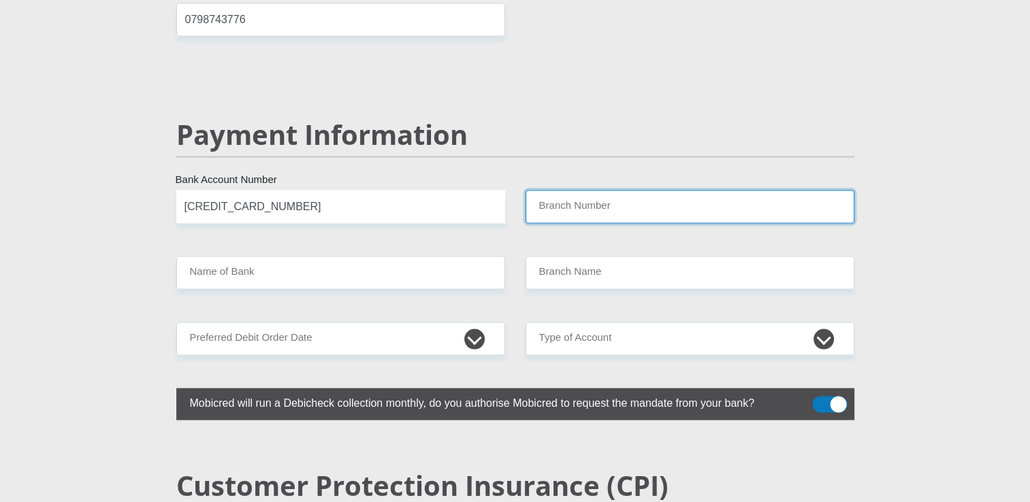
click at [686, 191] on input "Branch Number" at bounding box center [690, 207] width 329 height 33
type input "507543"
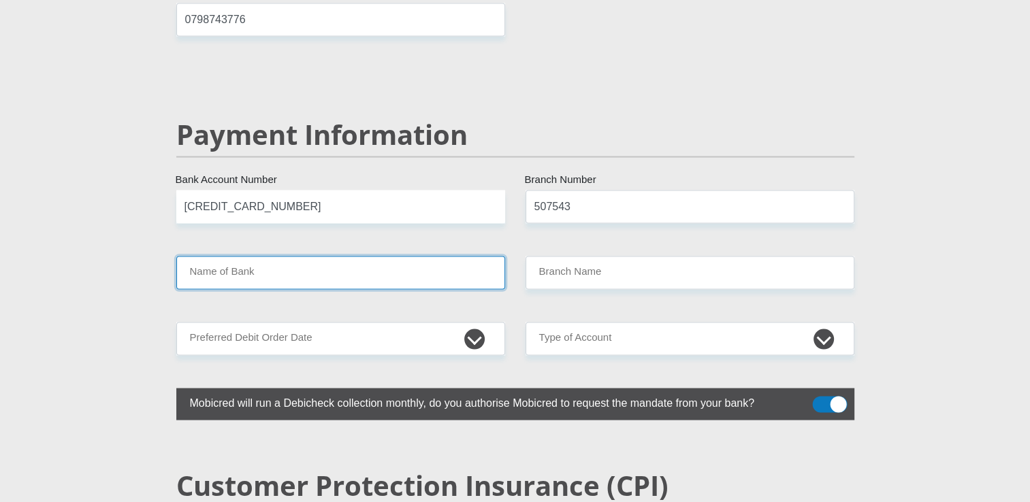
click at [460, 257] on input "Name of Bank" at bounding box center [340, 273] width 329 height 33
type input "ABSA BANK"
type input "HEIDELBERG PG CENTRE"
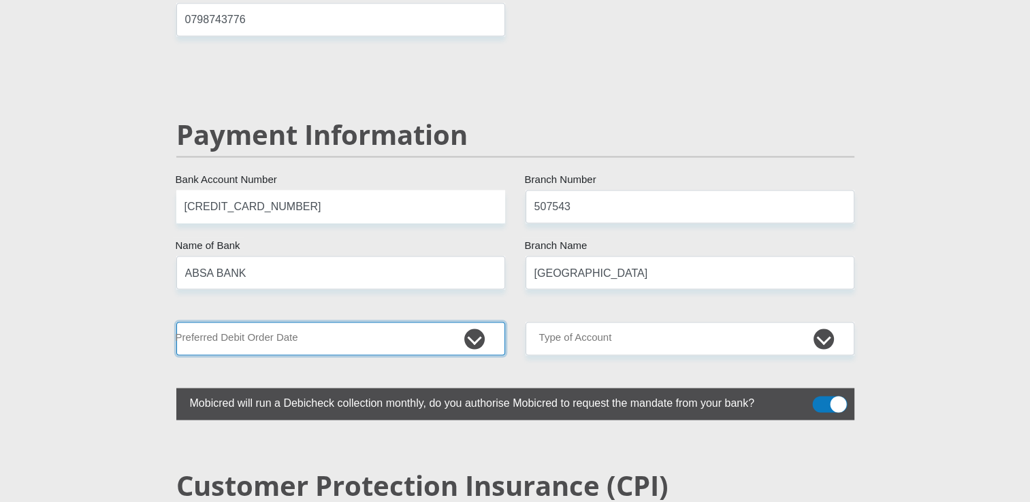
click at [453, 323] on select "1st 2nd 3rd 4th 5th 7th 18th 19th 20th 21st 22nd 23rd 24th 25th 26th 27th 28th …" at bounding box center [340, 339] width 329 height 33
select select "30"
click at [176, 323] on select "1st 2nd 3rd 4th 5th 7th 18th 19th 20th 21st 22nd 23rd 24th 25th 26th 27th 28th …" at bounding box center [340, 339] width 329 height 33
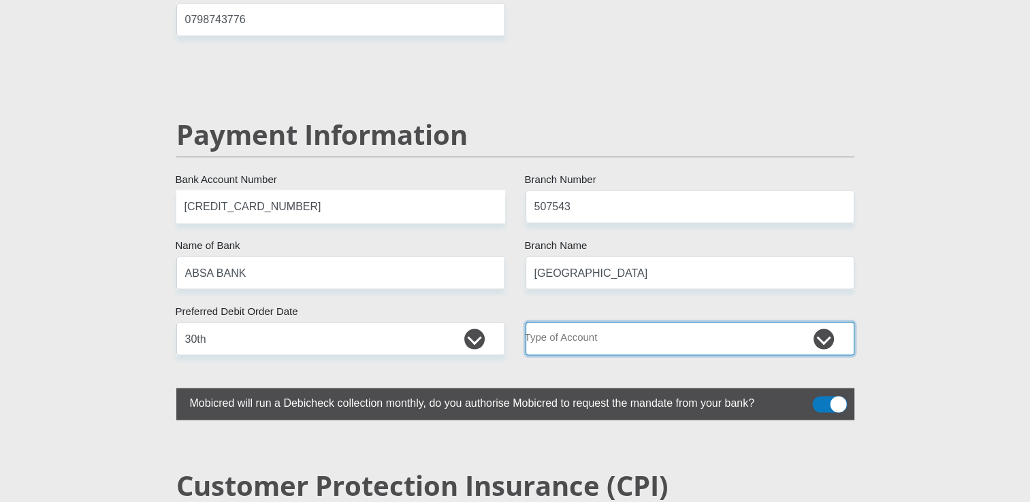
click at [551, 323] on select "Cheque Savings" at bounding box center [690, 339] width 329 height 33
select select "CUR"
click at [526, 323] on select "Cheque Savings" at bounding box center [690, 339] width 329 height 33
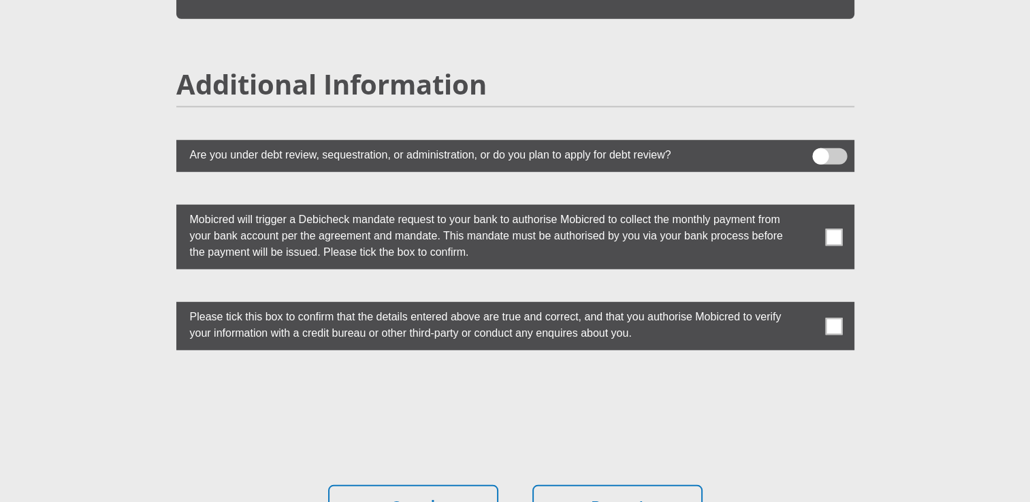
scroll to position [3700, 0]
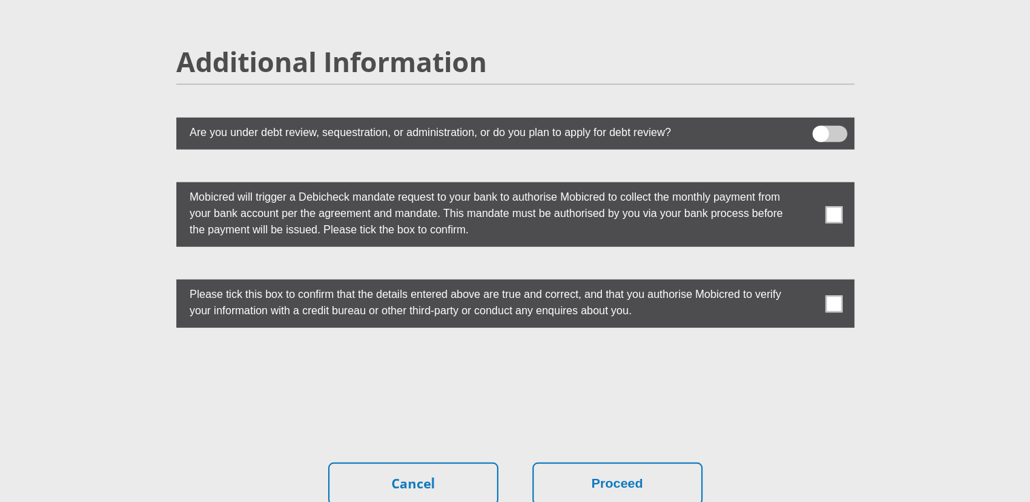
click at [837, 206] on span at bounding box center [833, 214] width 17 height 17
click at [807, 186] on input "checkbox" at bounding box center [807, 186] width 0 height 0
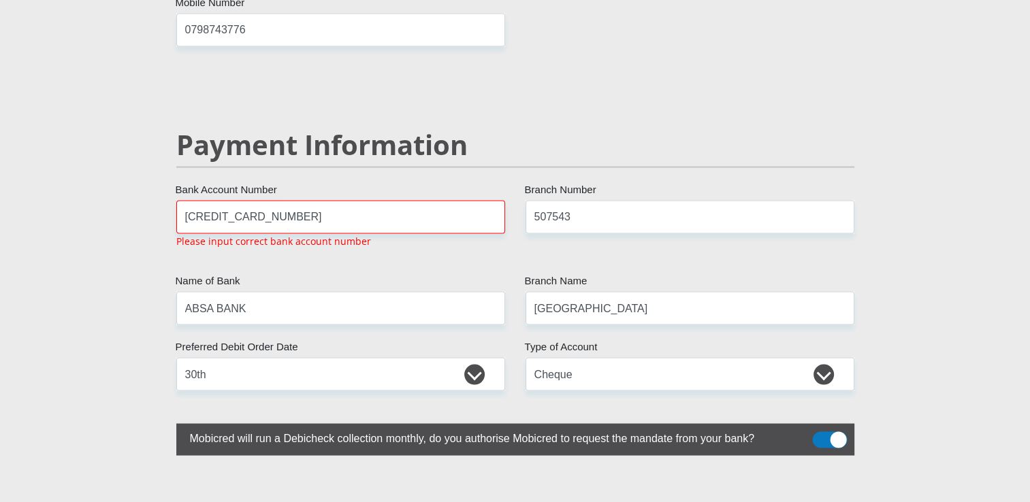
scroll to position [2570, 0]
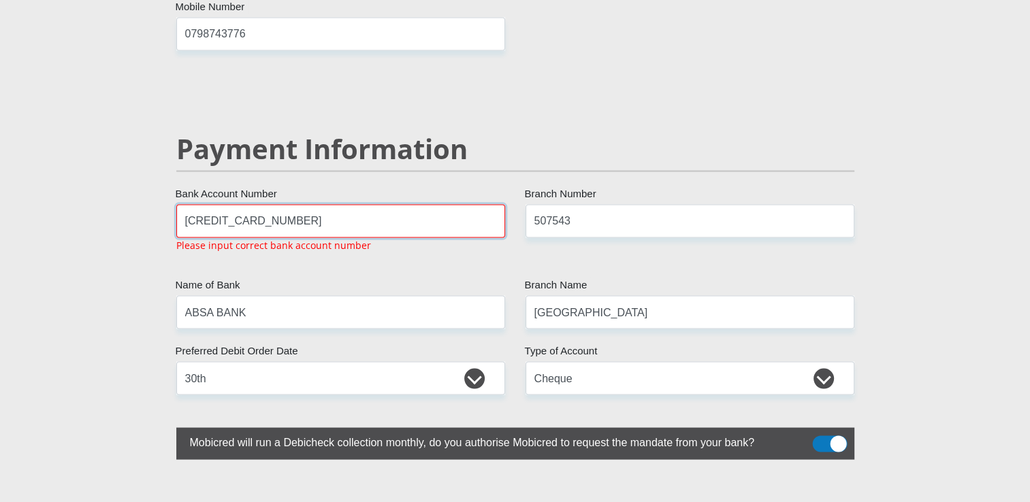
click at [307, 204] on input "4483860077917800" at bounding box center [340, 220] width 329 height 33
type input "4"
type input "4090611110"
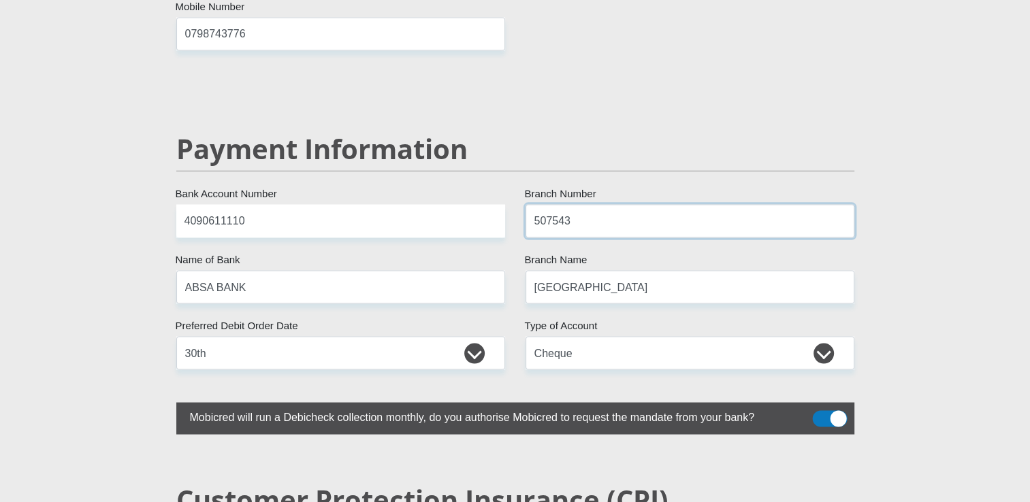
click at [581, 204] on input "507543" at bounding box center [690, 220] width 329 height 33
type input "5"
type input "632005"
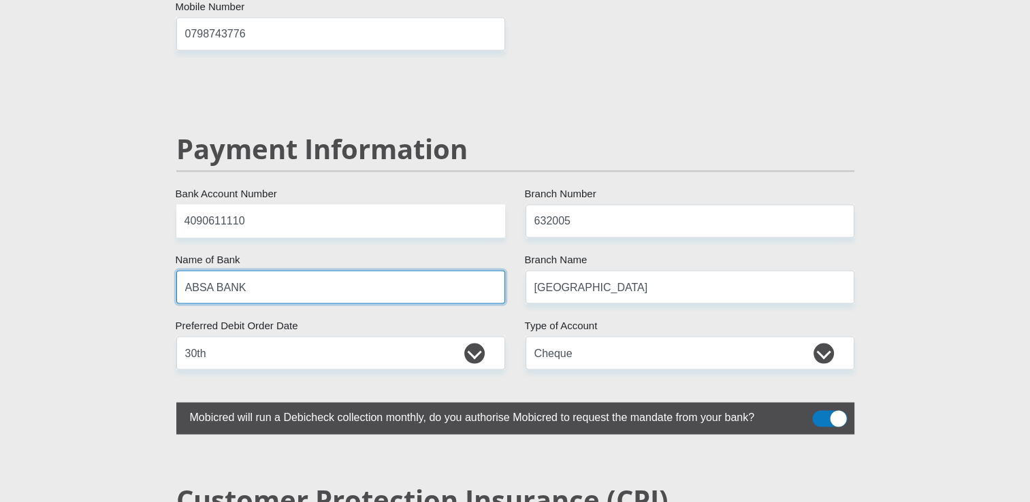
type input "ABSA ELECTRONIC SETTLEMENT CNT"
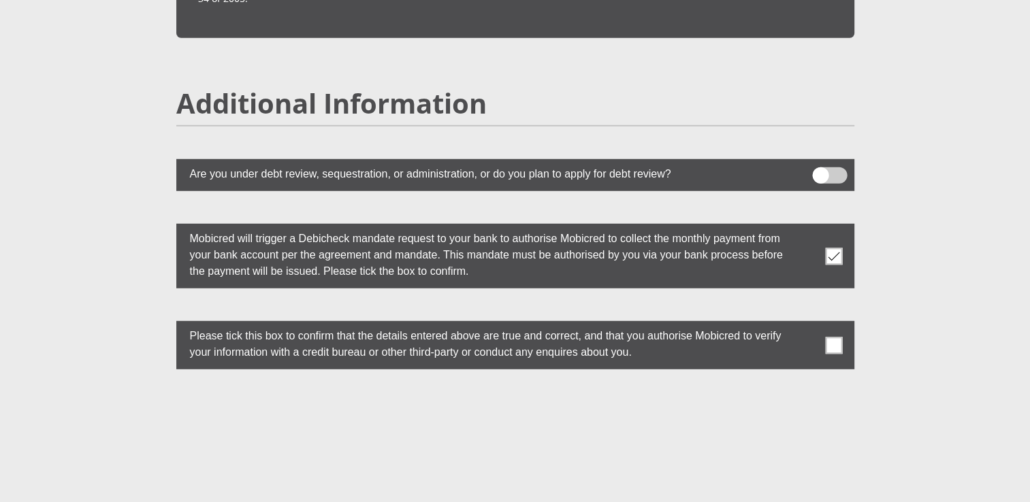
scroll to position [3668, 0]
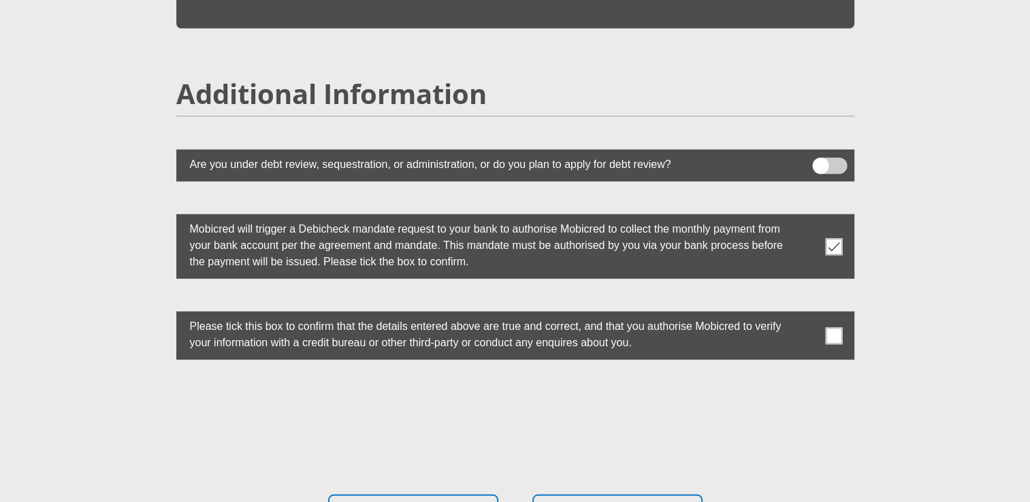
click at [829, 328] on span at bounding box center [833, 336] width 17 height 17
click at [807, 315] on input "checkbox" at bounding box center [807, 315] width 0 height 0
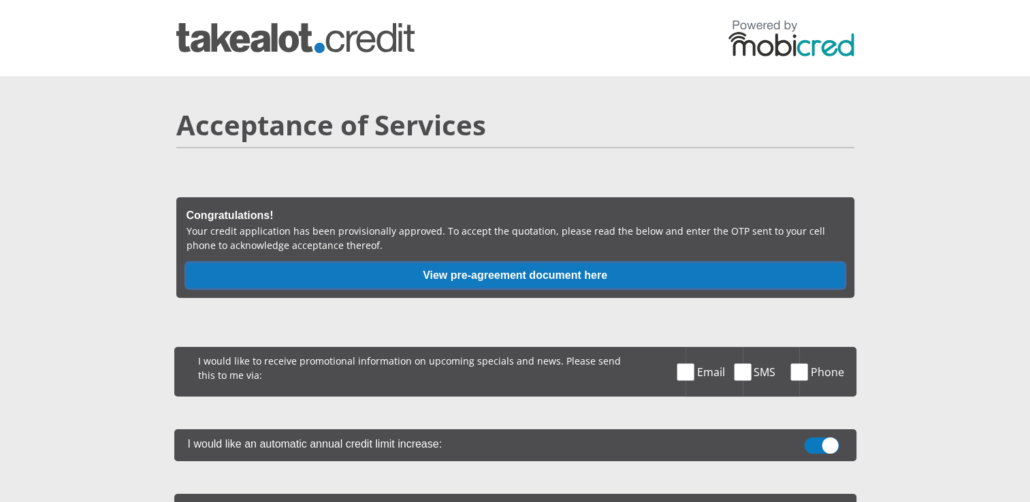
click at [537, 280] on button "View pre-agreement document here" at bounding box center [516, 276] width 658 height 25
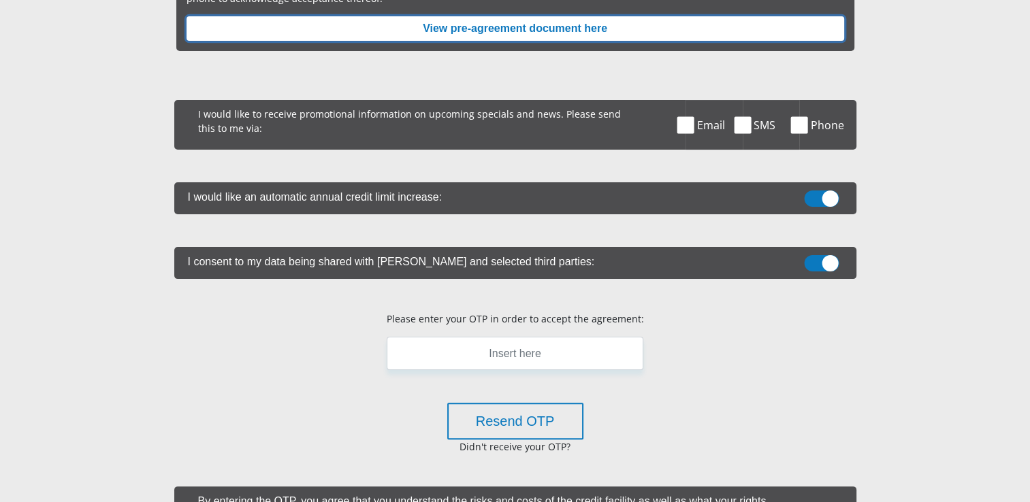
scroll to position [249, 0]
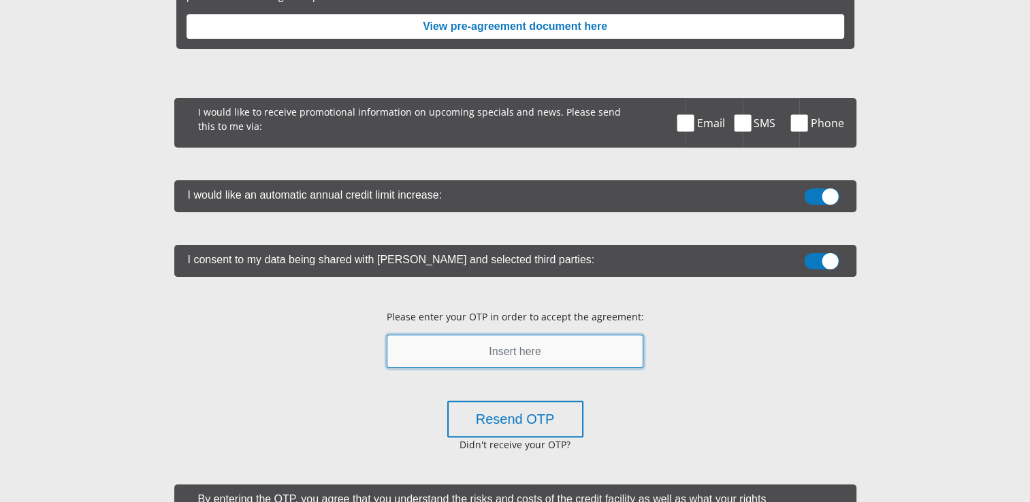
click at [512, 356] on input "text" at bounding box center [515, 351] width 257 height 33
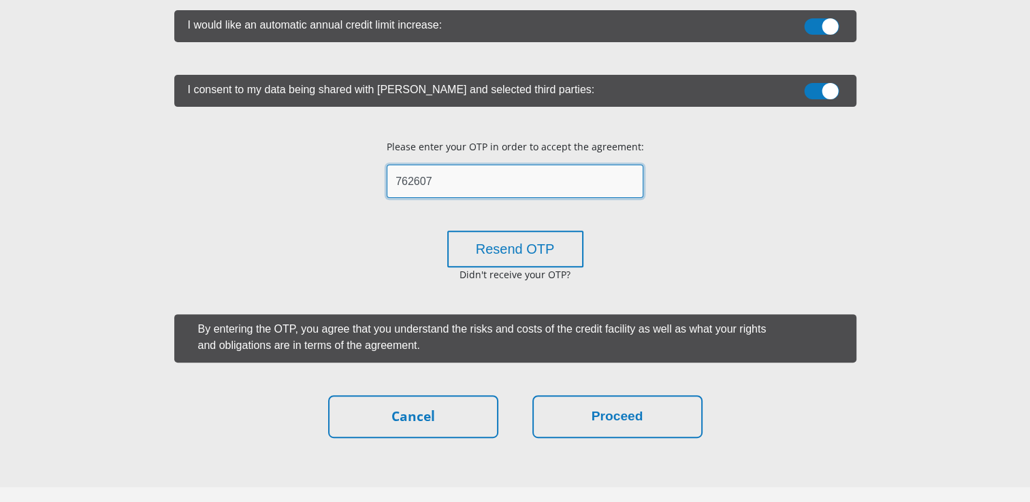
scroll to position [421, 0]
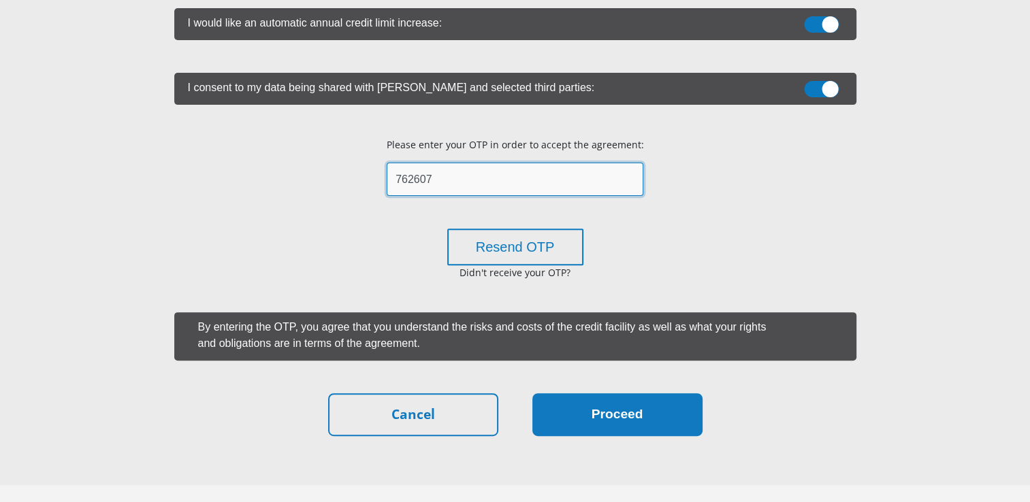
type input "762607"
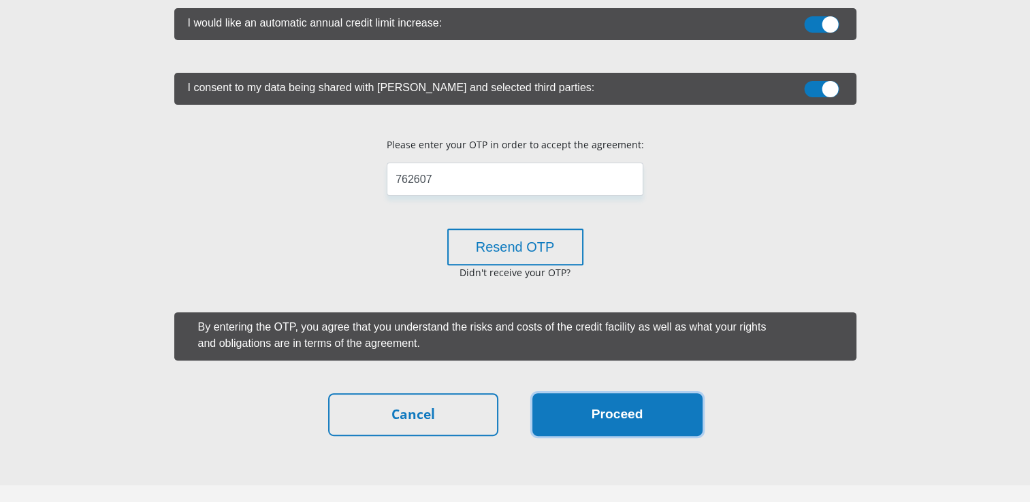
click at [639, 417] on button "Proceed" at bounding box center [617, 415] width 170 height 43
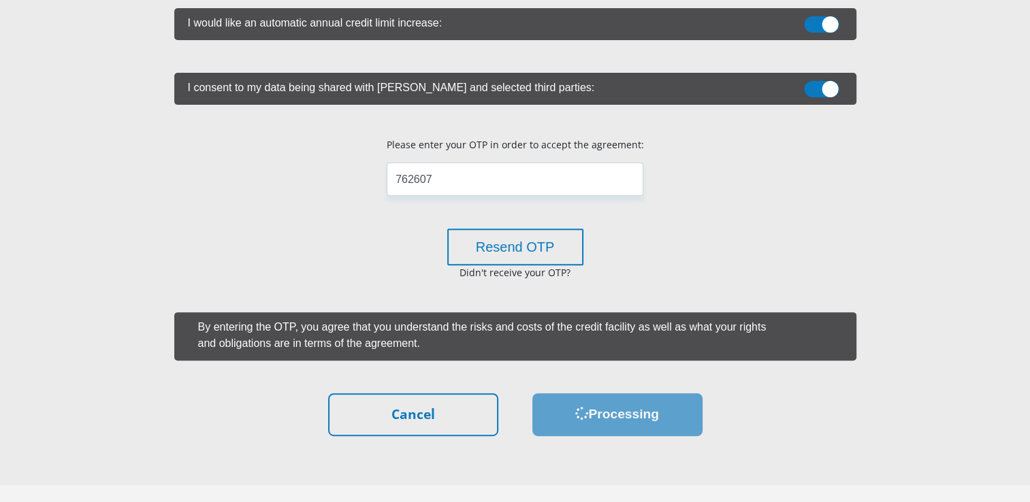
scroll to position [0, 0]
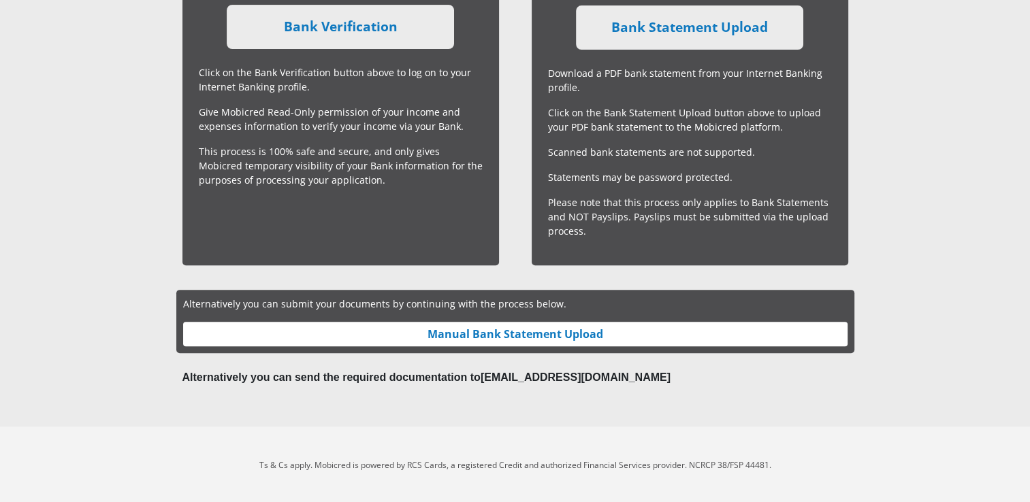
scroll to position [466, 0]
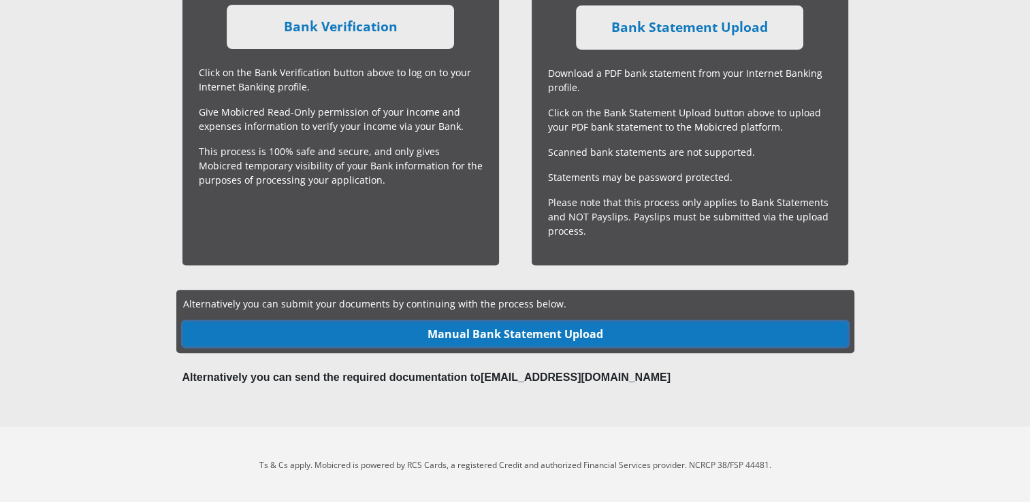
click at [532, 332] on link "Manual Bank Statement Upload" at bounding box center [515, 334] width 665 height 25
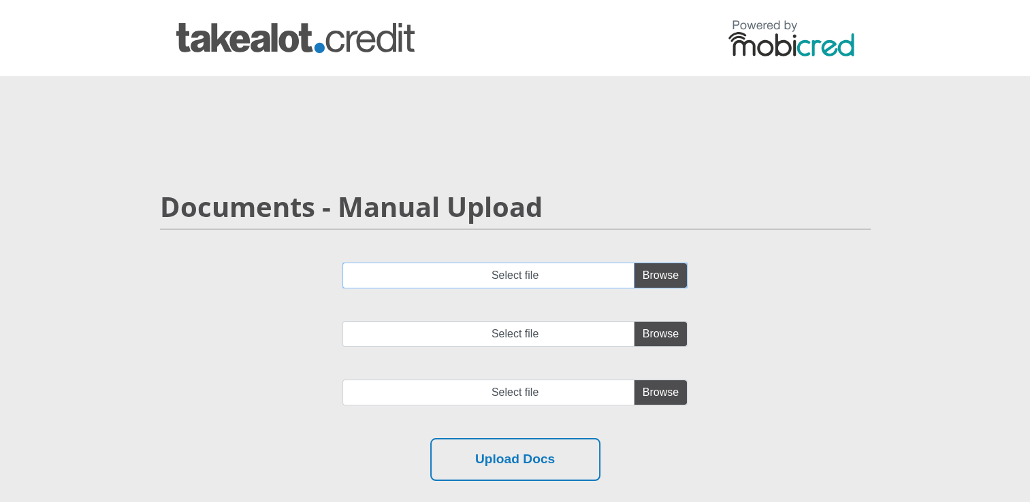
click at [669, 274] on input "Select file" at bounding box center [514, 276] width 345 height 26
type input "C:\fakepath\Statement.pdf"
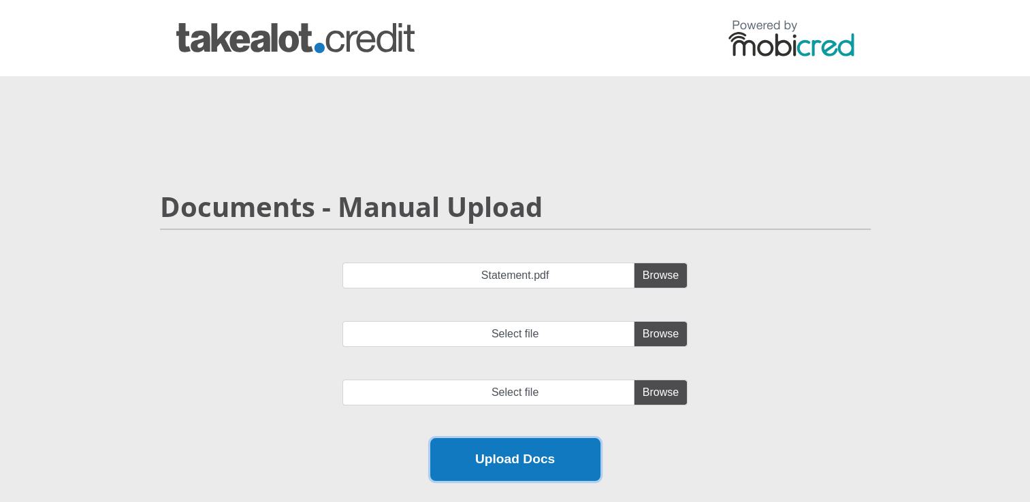
click at [521, 463] on button "Upload Docs" at bounding box center [515, 459] width 170 height 43
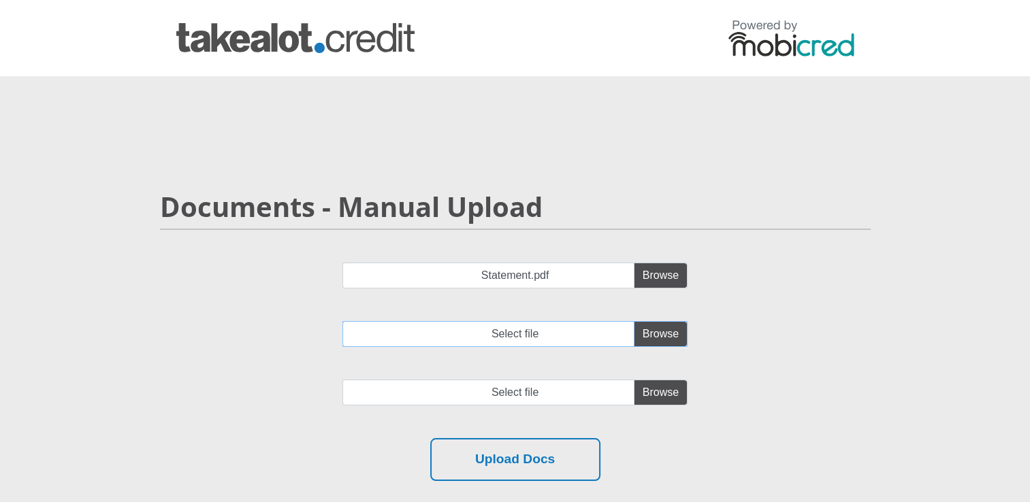
click at [664, 340] on input "Select file" at bounding box center [514, 334] width 345 height 26
type input "C:\fakepath\Statement.pdf"
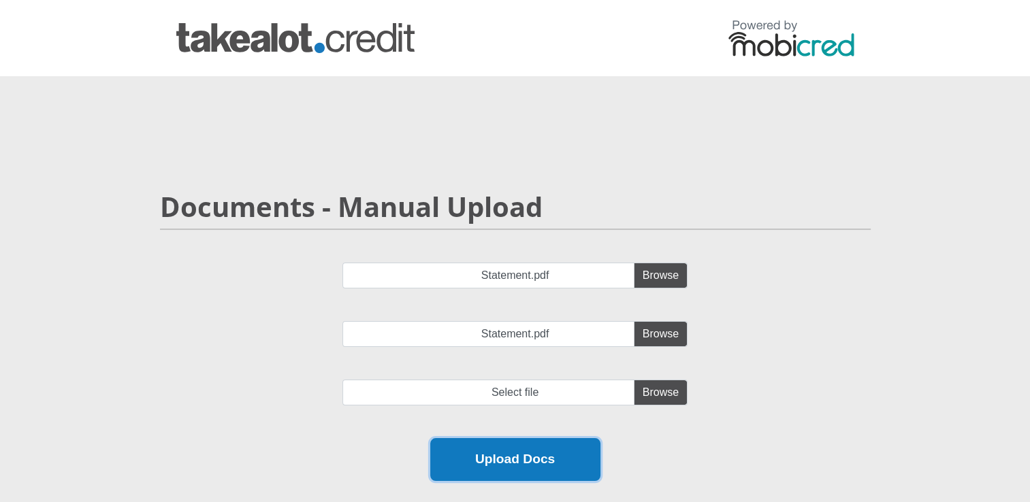
click at [519, 454] on button "Upload Docs" at bounding box center [515, 459] width 170 height 43
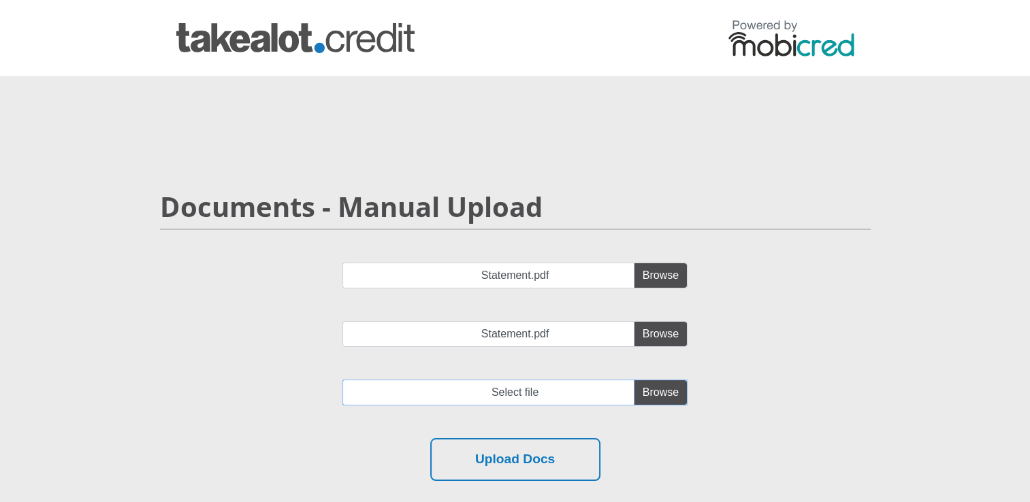
click at [661, 394] on input "file" at bounding box center [514, 393] width 345 height 26
type input "C:\fakepath\Statement.pdf"
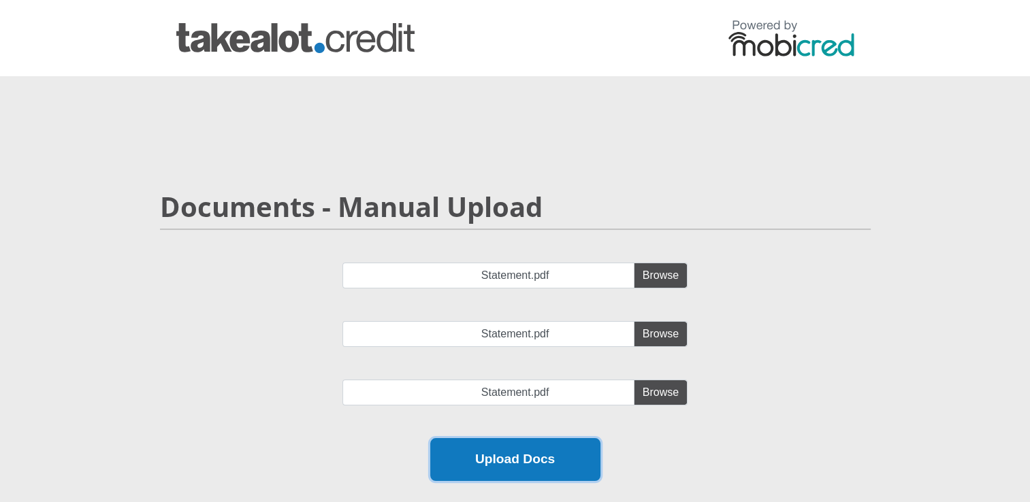
click at [528, 451] on button "Upload Docs" at bounding box center [515, 459] width 170 height 43
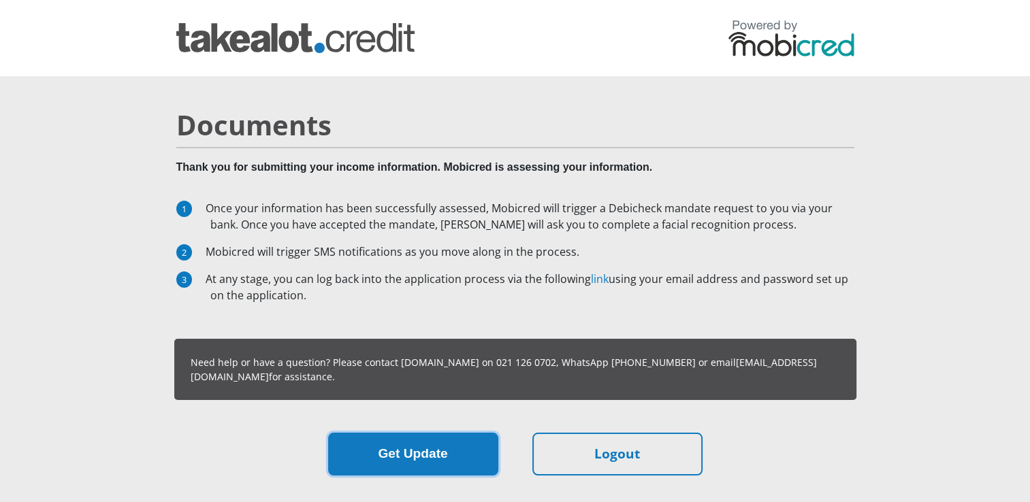
click at [447, 453] on button "Get Update" at bounding box center [413, 454] width 170 height 43
